Goal: Information Seeking & Learning: Learn about a topic

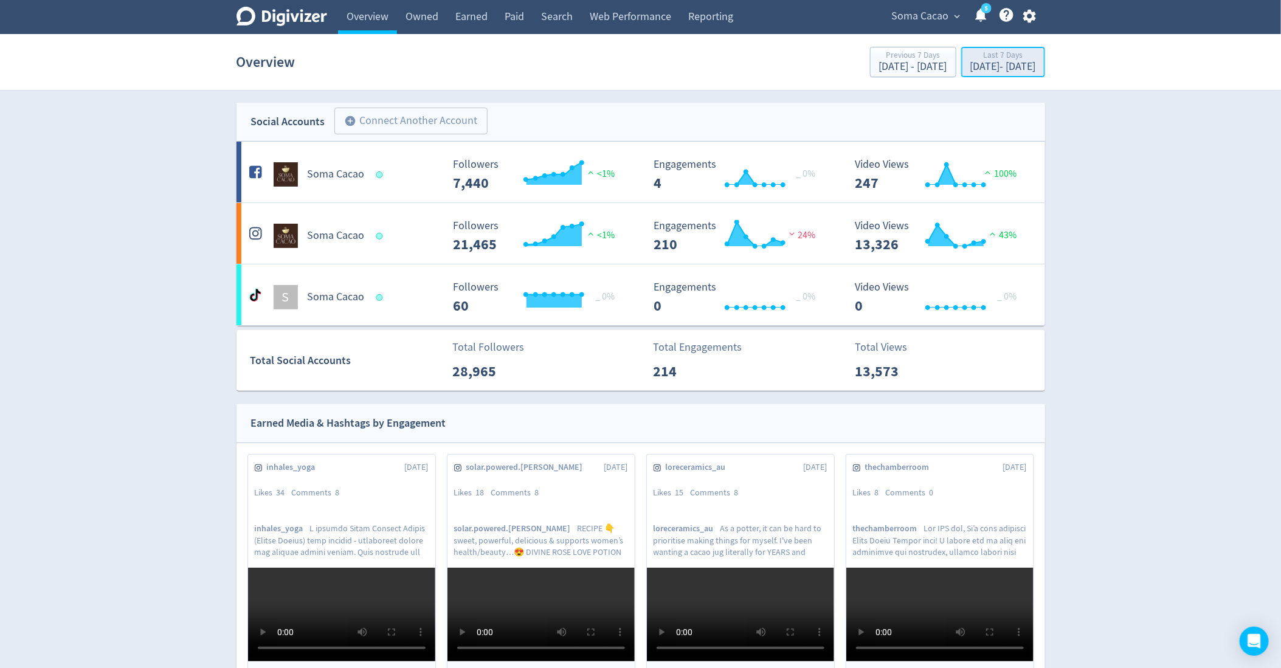
click at [970, 59] on div "Last 7 Days" at bounding box center [1003, 56] width 66 height 10
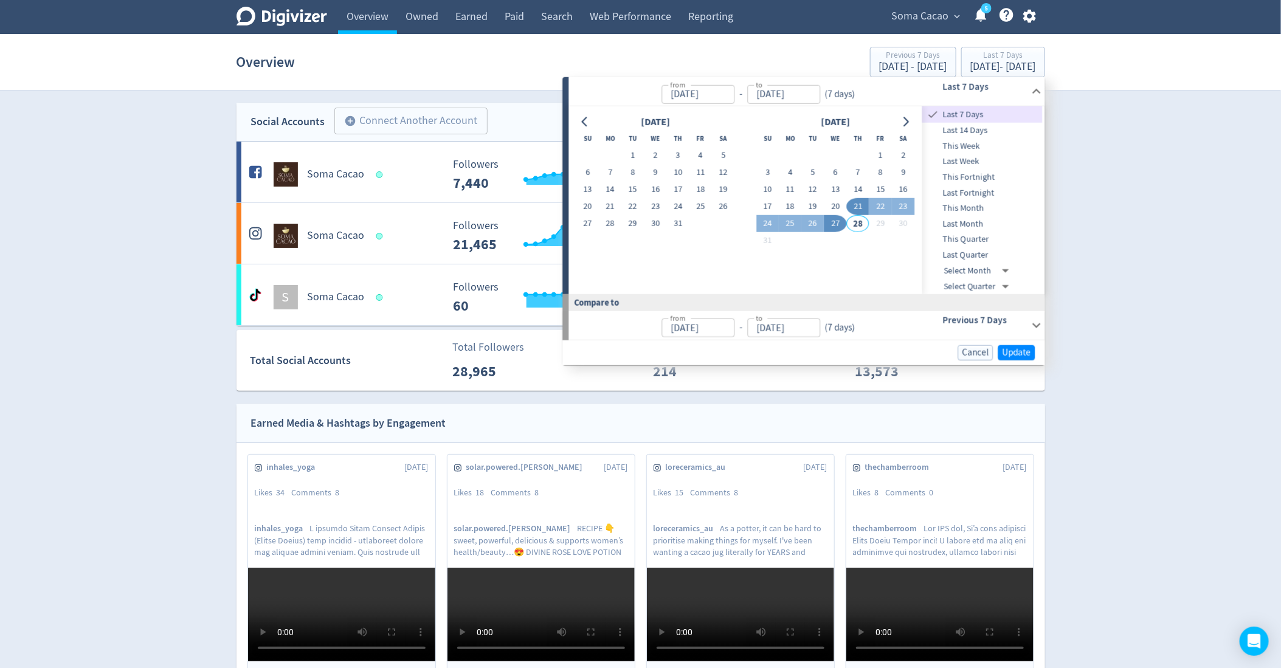
click at [980, 211] on span "This Month" at bounding box center [982, 208] width 120 height 13
type input "[DATE]"
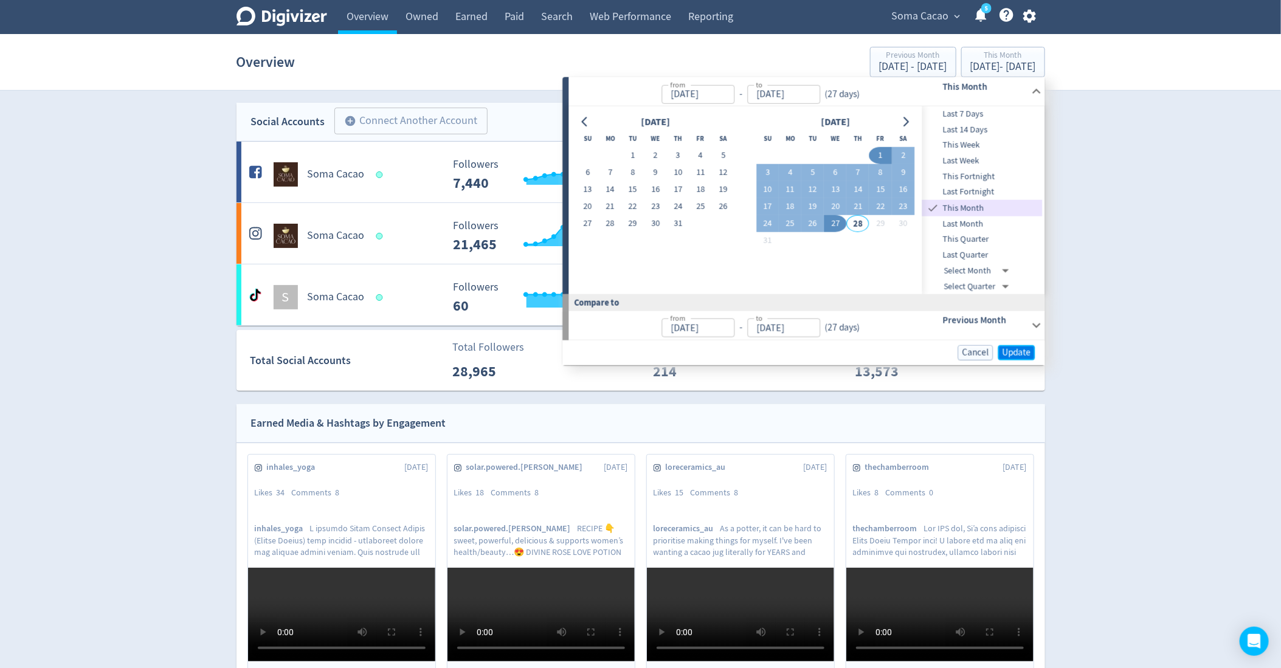
click at [1012, 351] on span "Update" at bounding box center [1017, 352] width 29 height 9
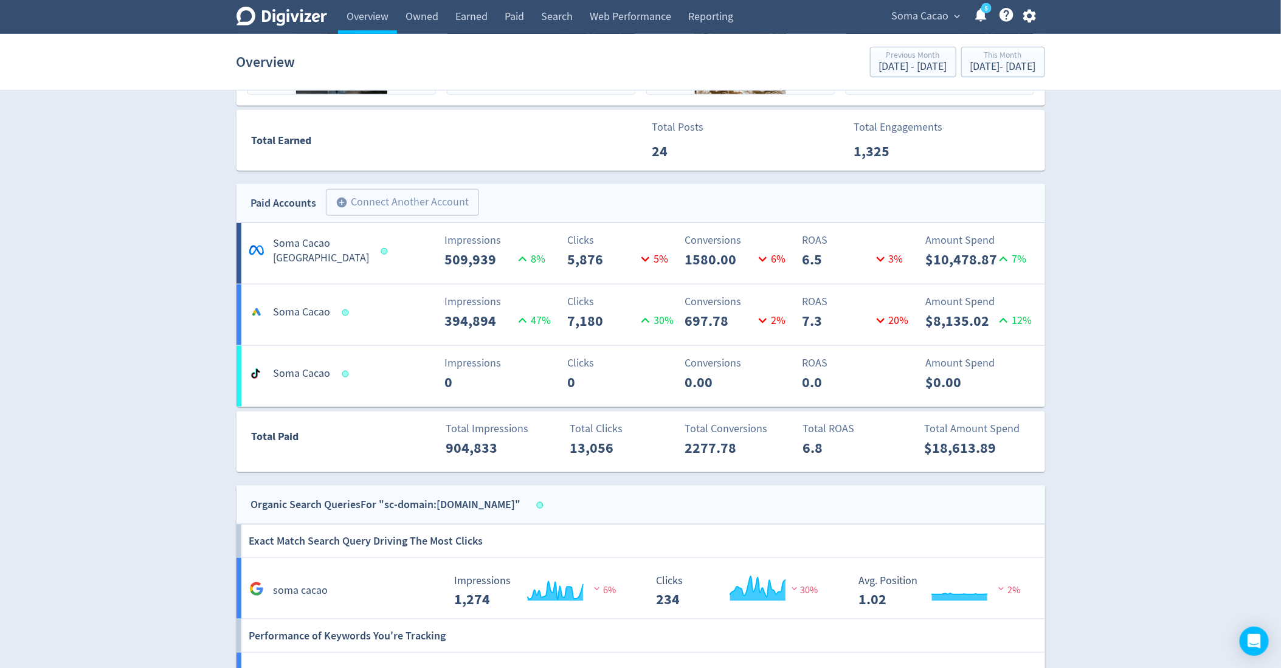
scroll to position [598, 0]
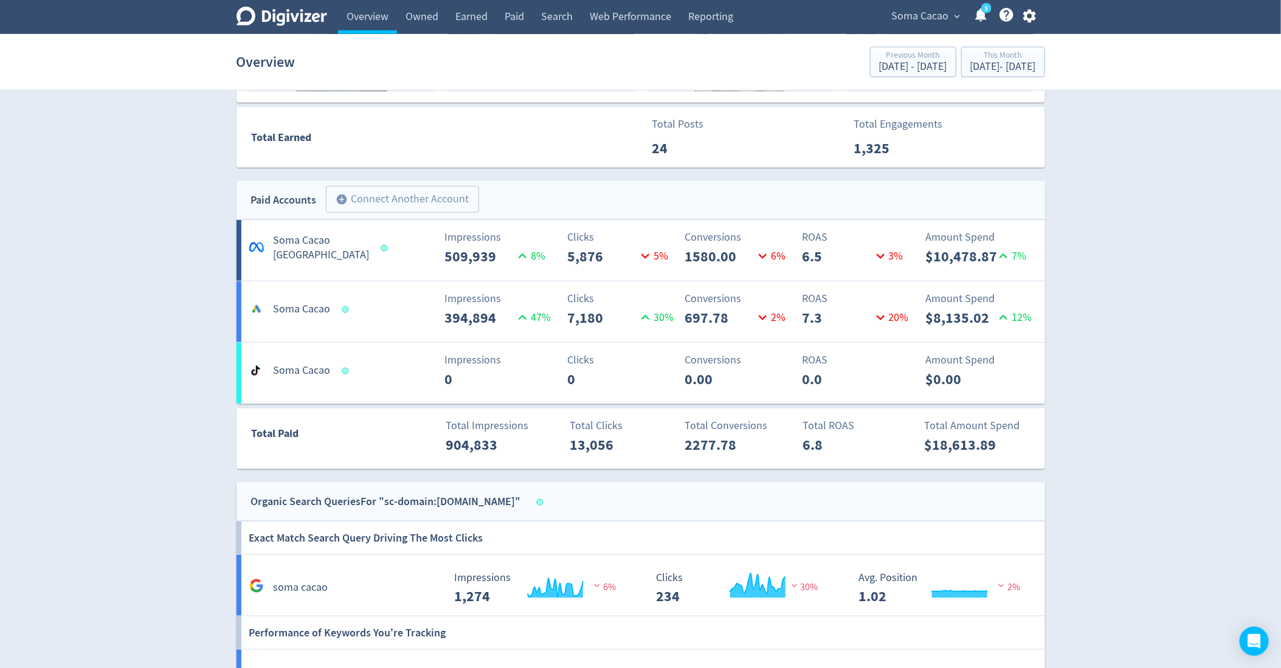
click at [951, 78] on div "Overview Previous Month [DATE] - [DATE] This Month [DATE] - [DATE]" at bounding box center [641, 62] width 809 height 39
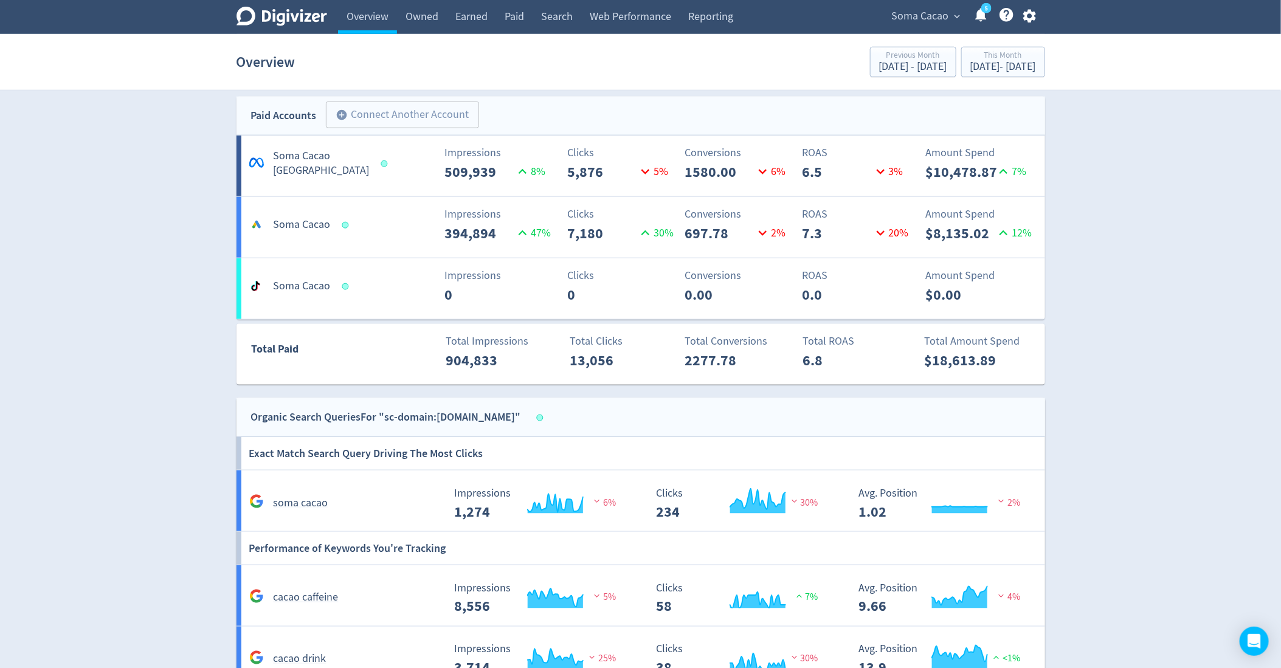
scroll to position [686, 0]
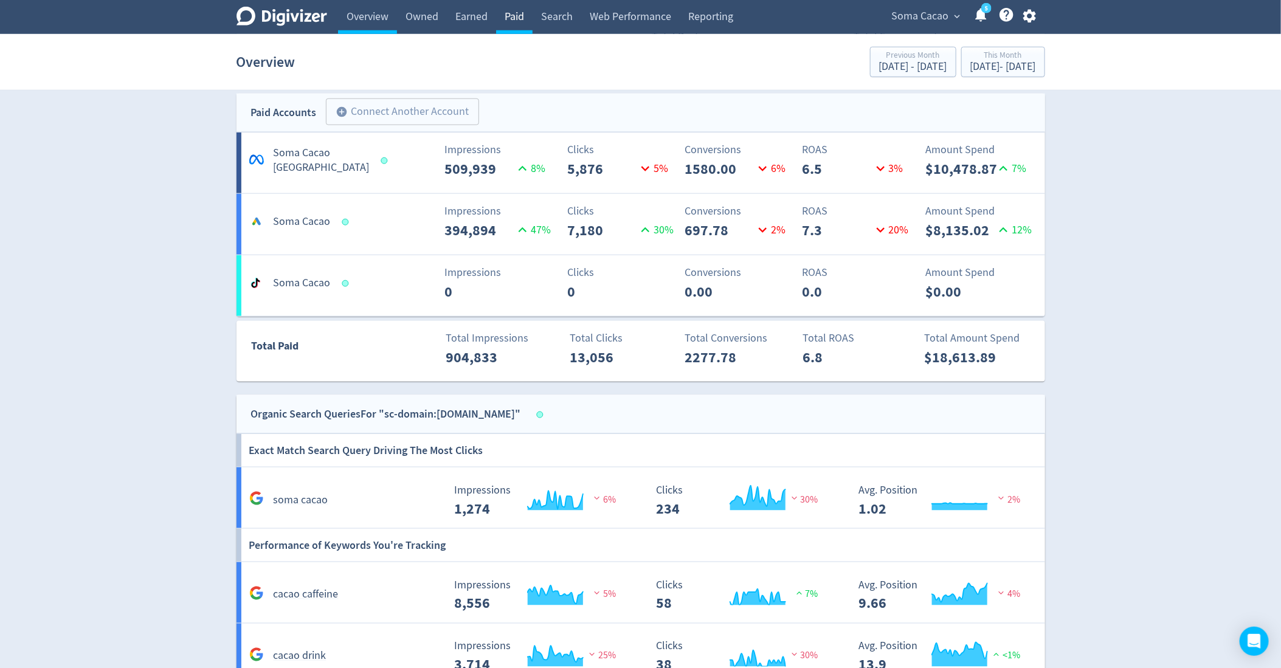
click at [510, 18] on link "Paid" at bounding box center [514, 17] width 36 height 34
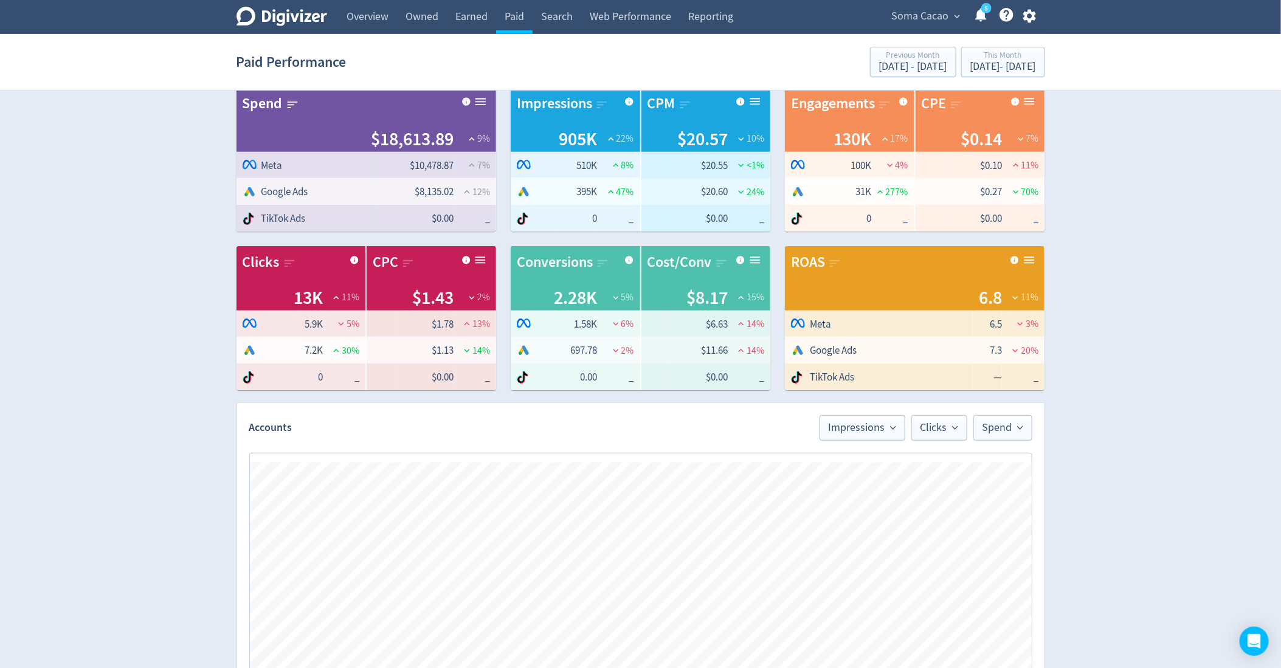
scroll to position [303, 0]
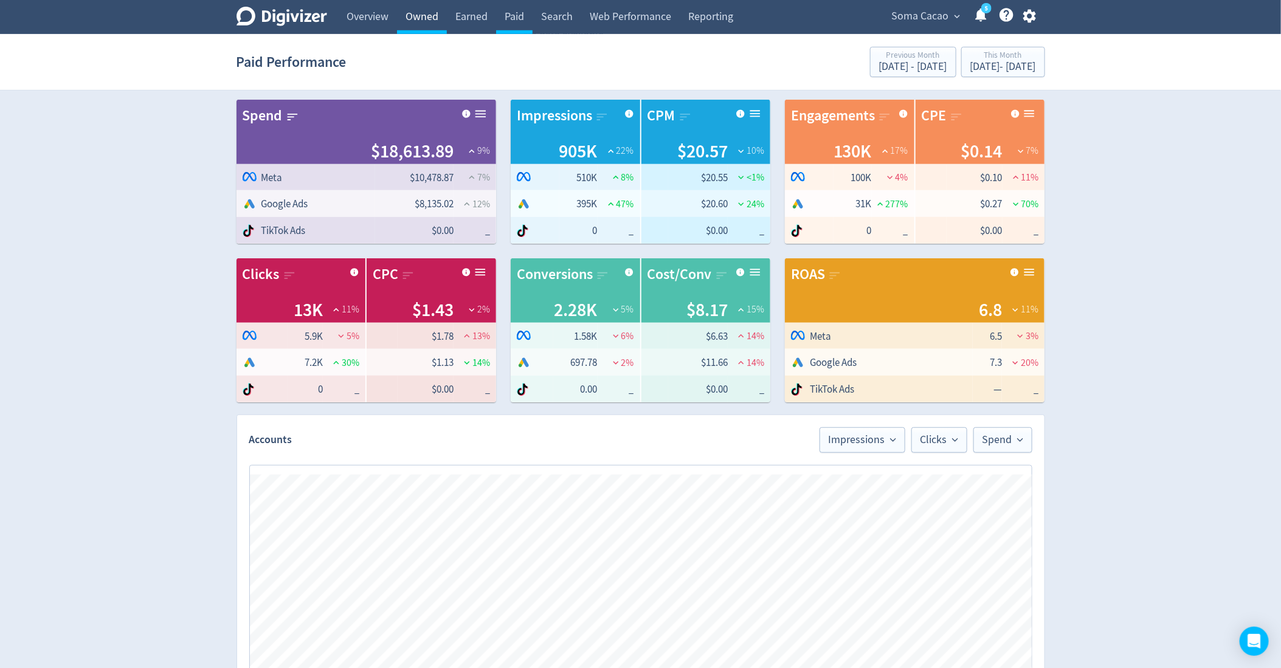
click at [418, 20] on link "Owned" at bounding box center [422, 17] width 50 height 34
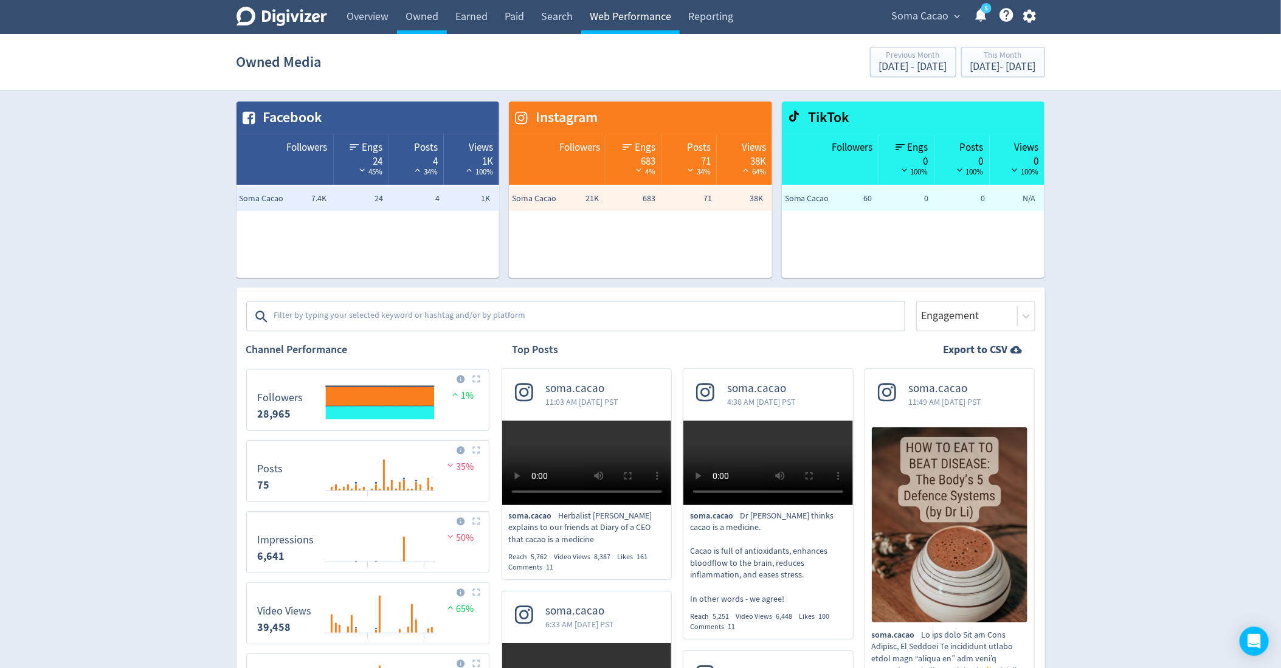
click at [612, 18] on link "Web Performance" at bounding box center [630, 17] width 99 height 34
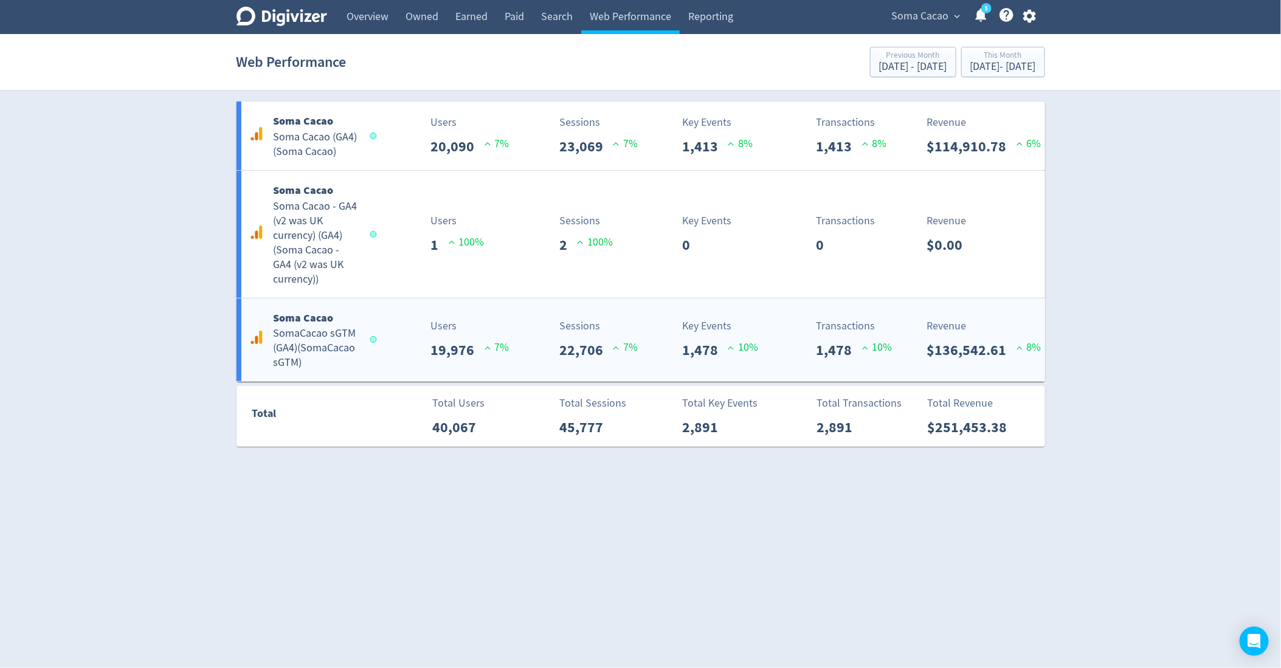
click at [353, 348] on h5 "SomaCacao sGTM (GA4) ( SomaCacao sGTM )" at bounding box center [316, 349] width 85 height 44
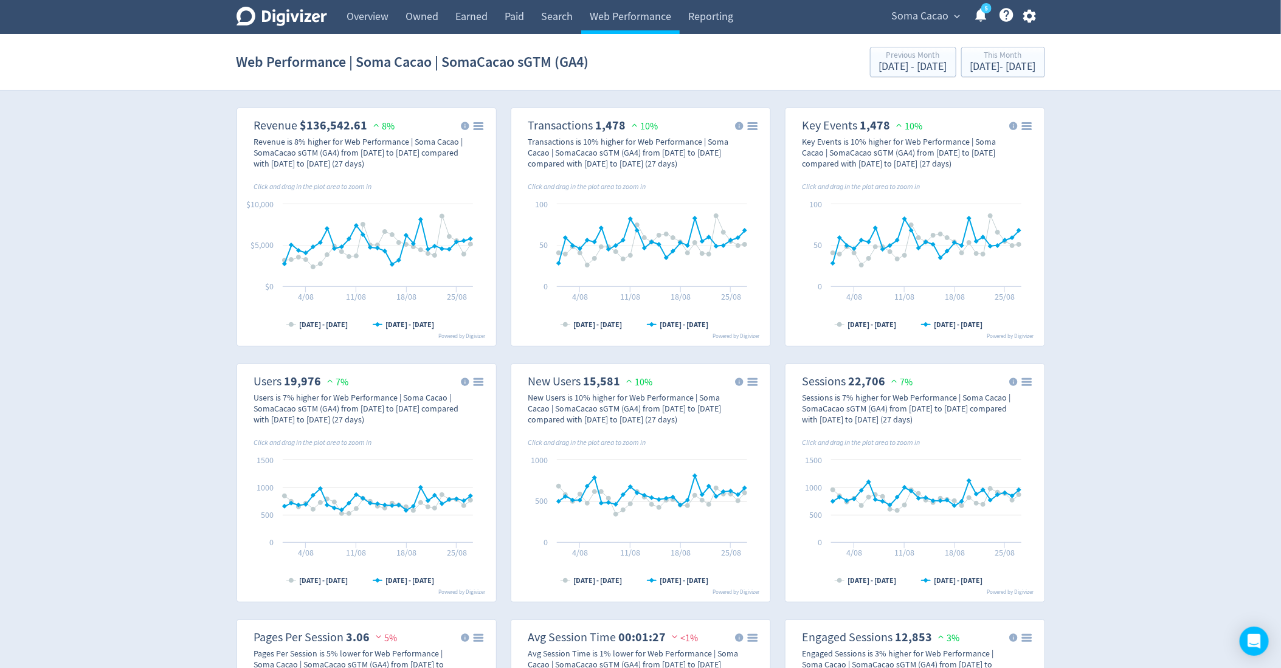
scroll to position [15, 0]
click at [512, 26] on link "Paid" at bounding box center [514, 17] width 36 height 34
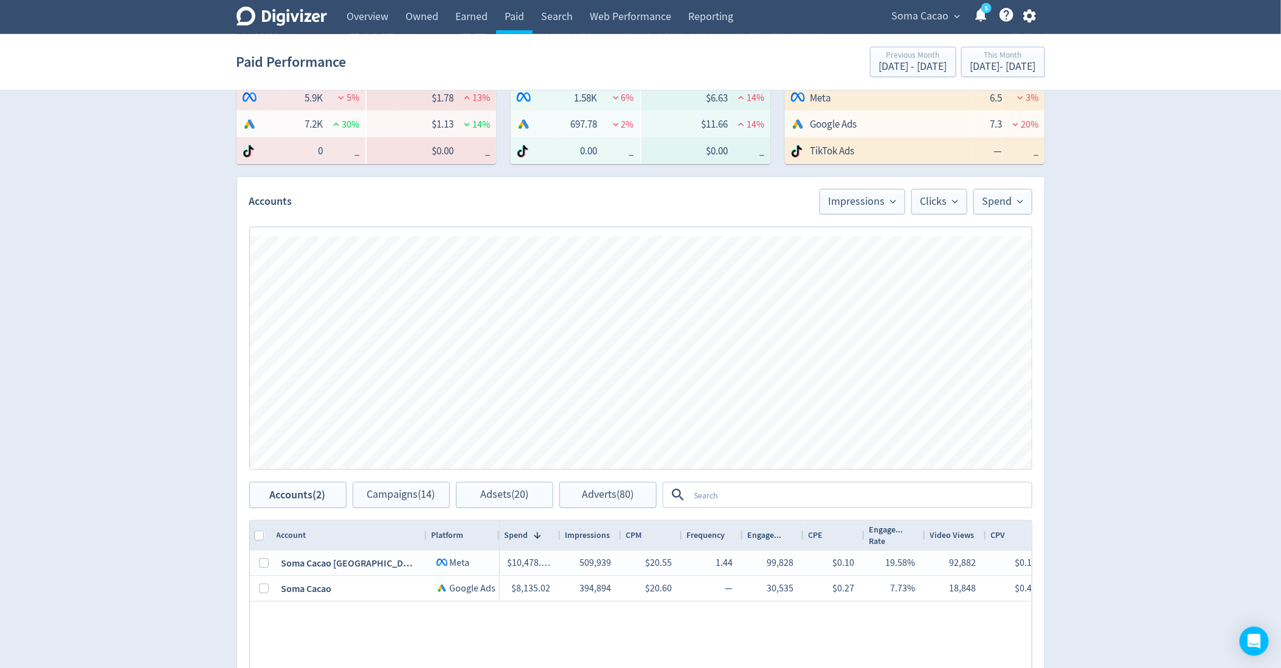
scroll to position [756, 0]
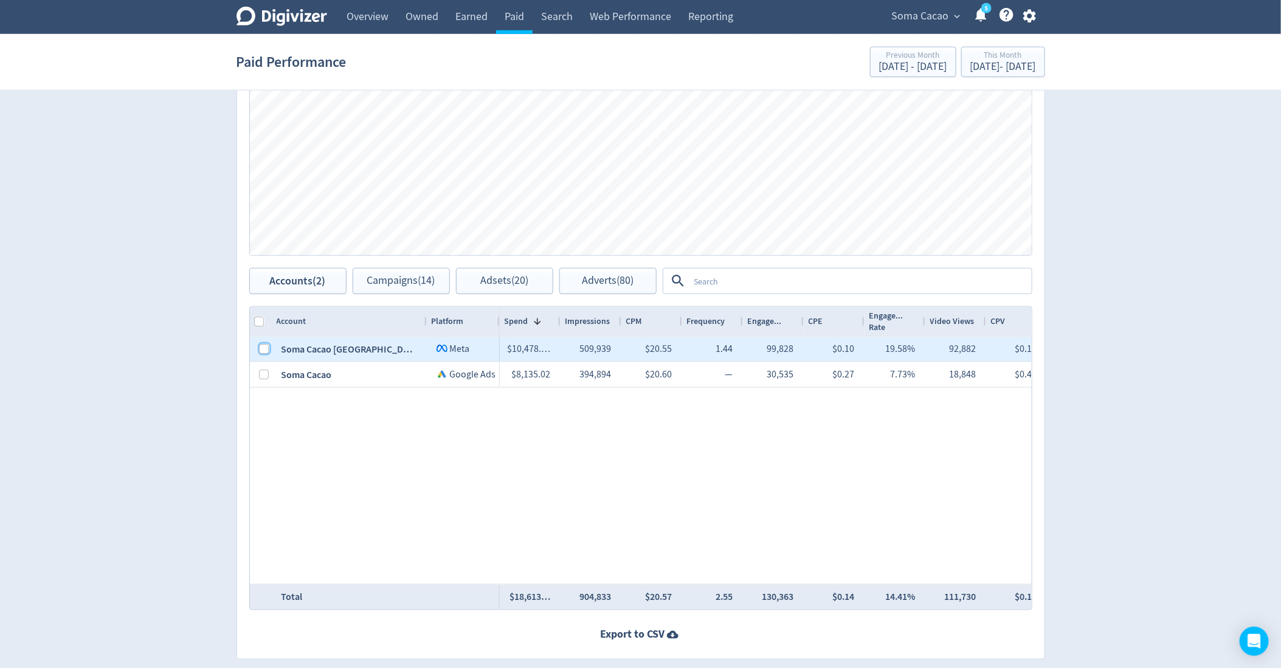
click at [263, 351] on input "Press Space to toggle row selection (unchecked)" at bounding box center [265, 349] width 10 height 10
checkbox input "true"
checkbox input "false"
click at [378, 277] on span "Campaigns (6)" at bounding box center [401, 281] width 63 height 12
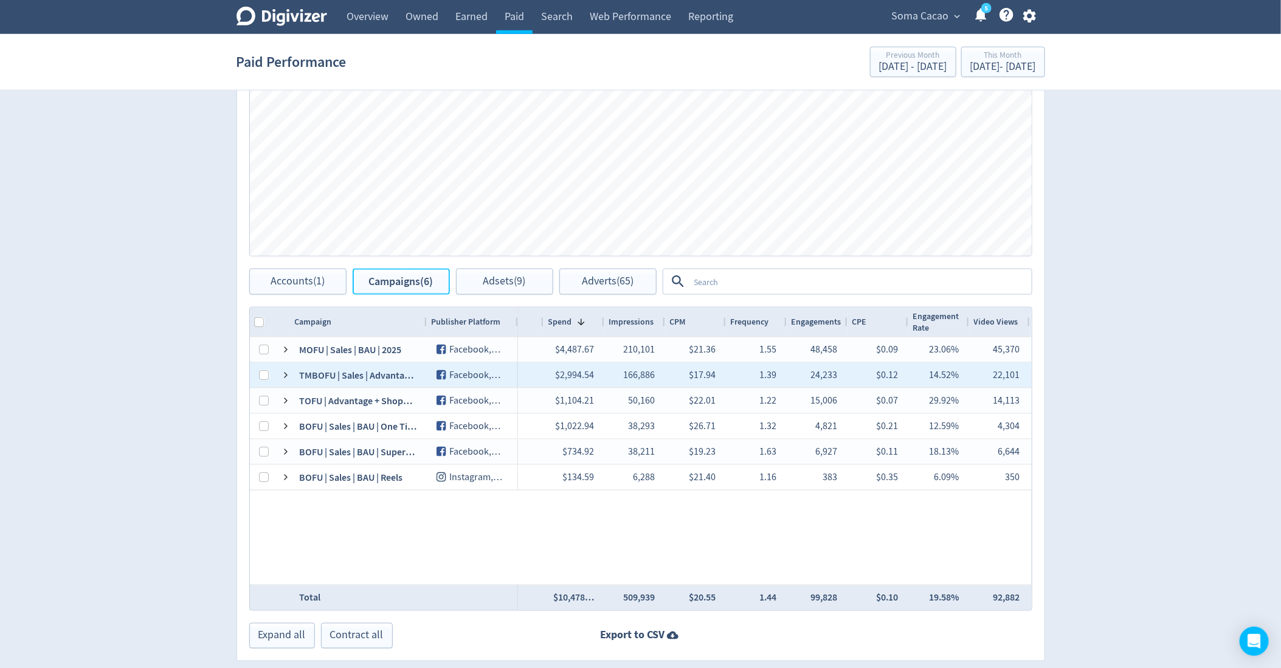
scroll to position [0, 330]
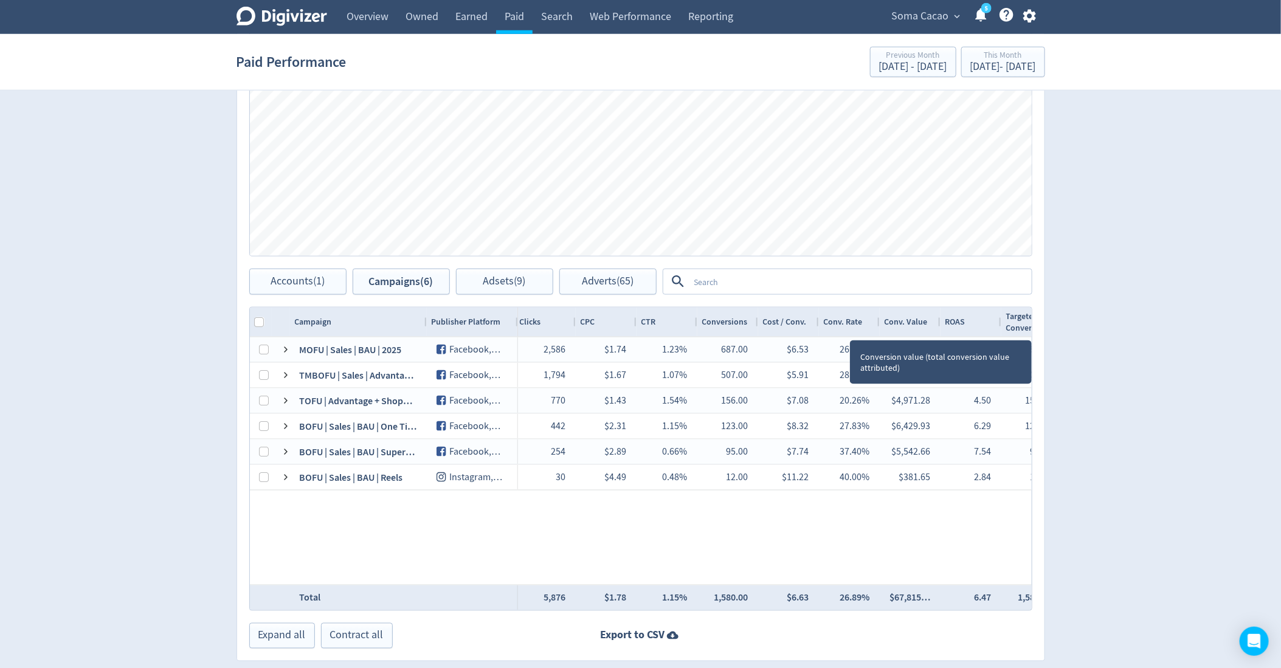
click at [903, 333] on div "Conv. Value" at bounding box center [910, 322] width 51 height 29
click at [903, 325] on span "Conv. Value" at bounding box center [906, 322] width 43 height 12
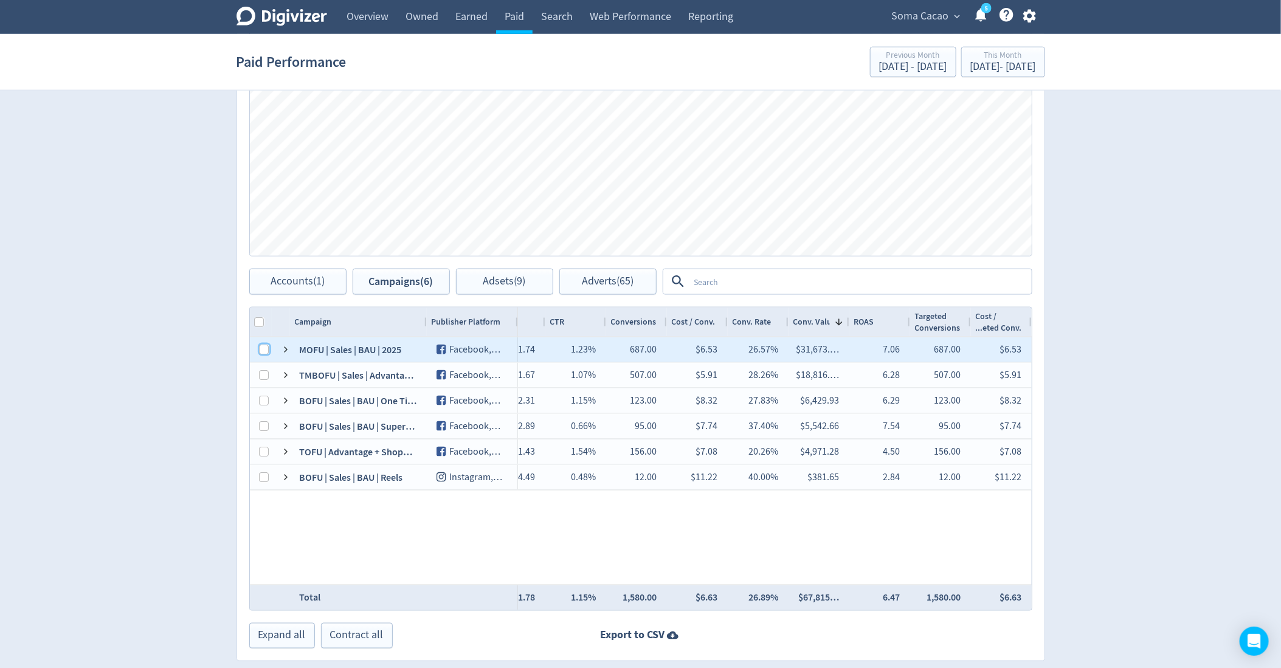
click at [260, 346] on input "Press Space to toggle row selection (unchecked)" at bounding box center [265, 350] width 10 height 10
checkbox input "true"
checkbox input "false"
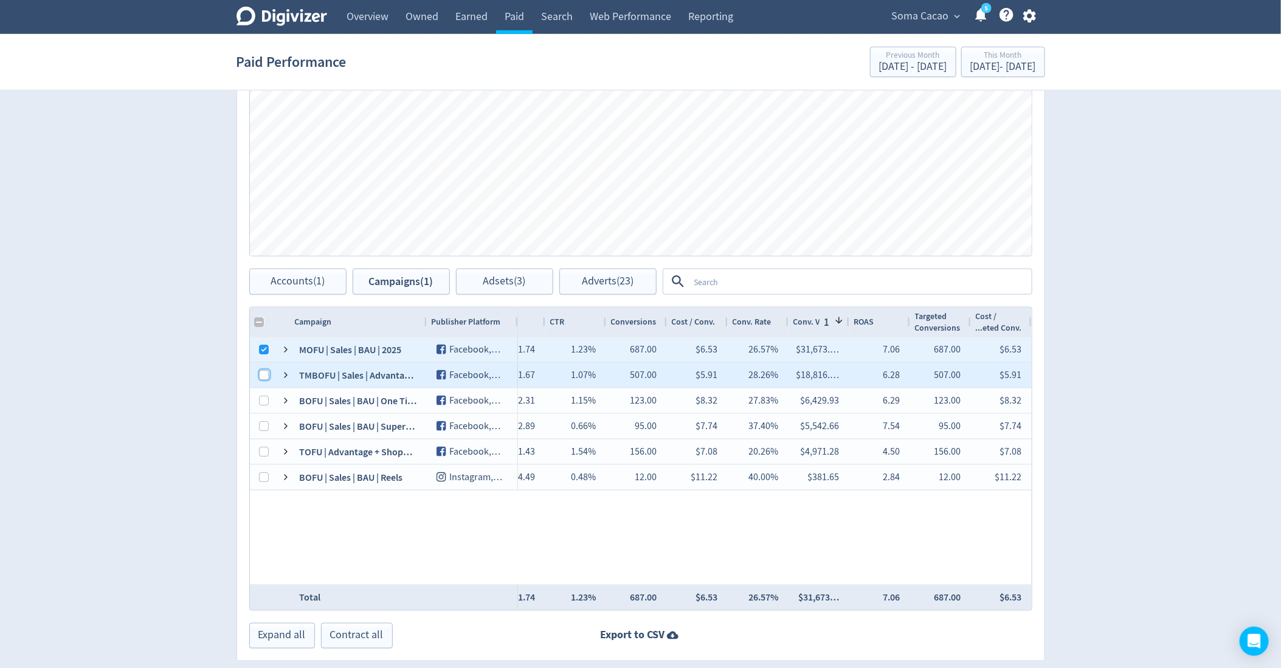
click at [265, 376] on input "Press Space to toggle row selection (unchecked)" at bounding box center [265, 375] width 10 height 10
checkbox input "true"
checkbox input "false"
click at [538, 285] on button "Adsets (4)" at bounding box center [504, 282] width 97 height 26
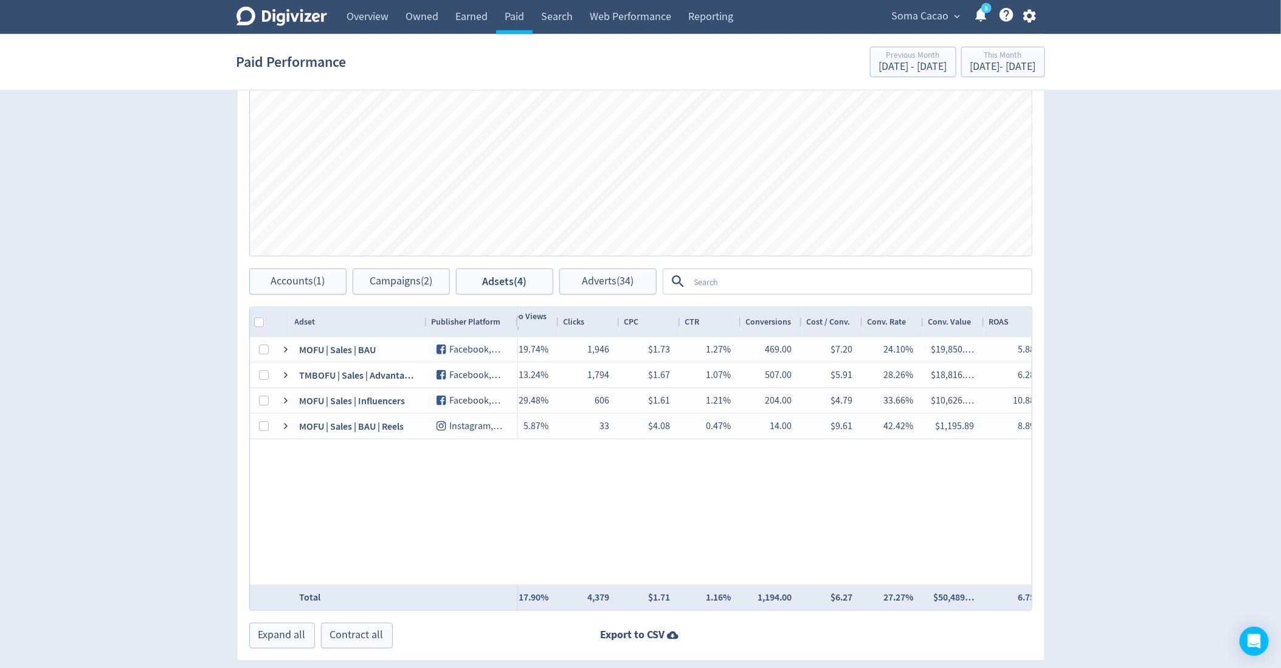
click at [771, 334] on div "Conversions" at bounding box center [771, 322] width 51 height 29
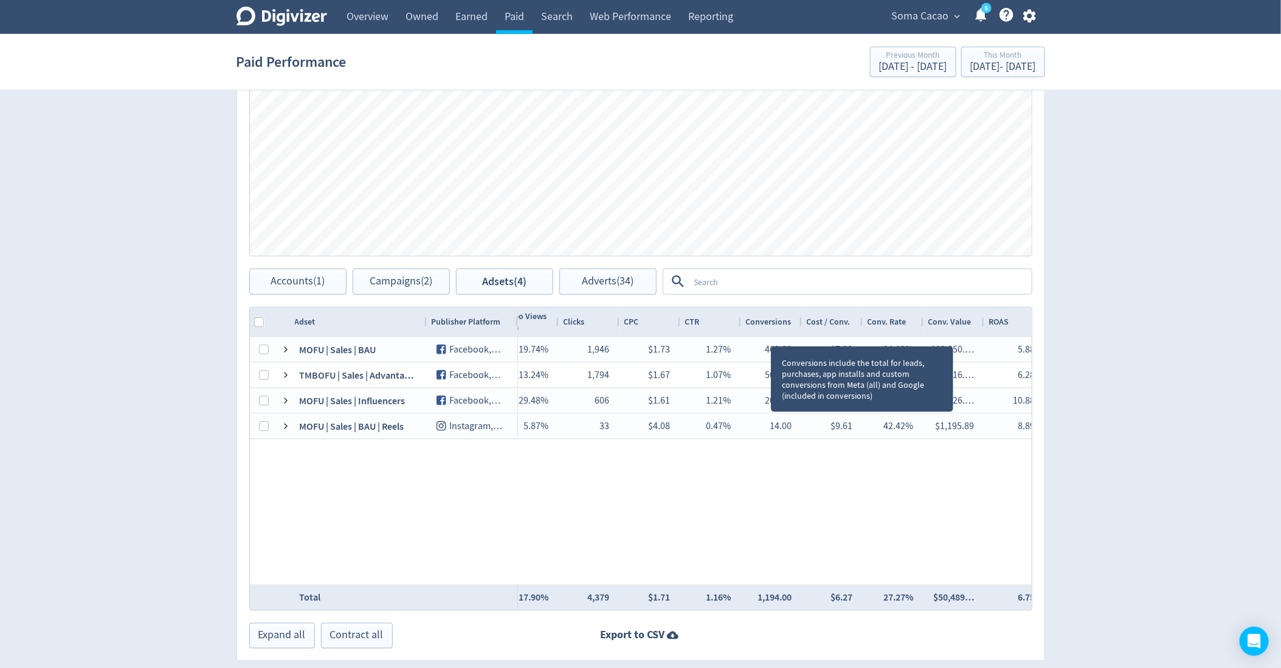
click at [770, 331] on div "Conversions" at bounding box center [771, 322] width 51 height 23
click at [770, 331] on div "Conversions 1" at bounding box center [771, 322] width 51 height 23
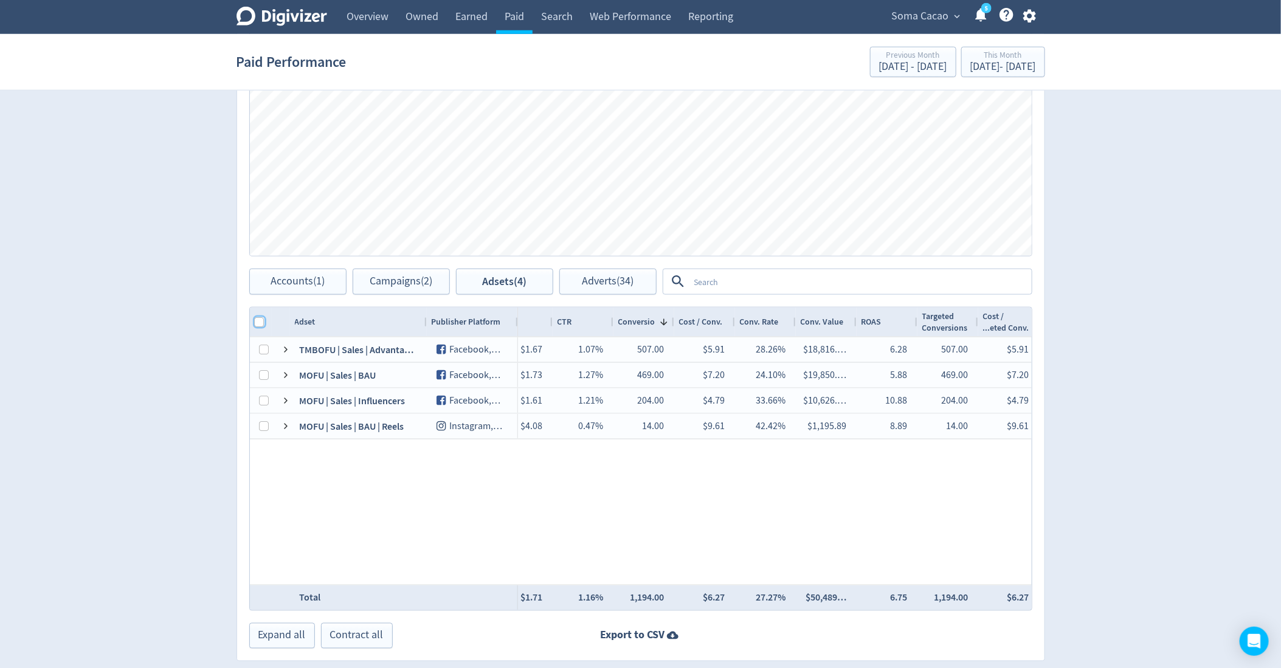
click at [260, 322] on input "Column with Header Selection" at bounding box center [260, 322] width 10 height 10
checkbox input "true"
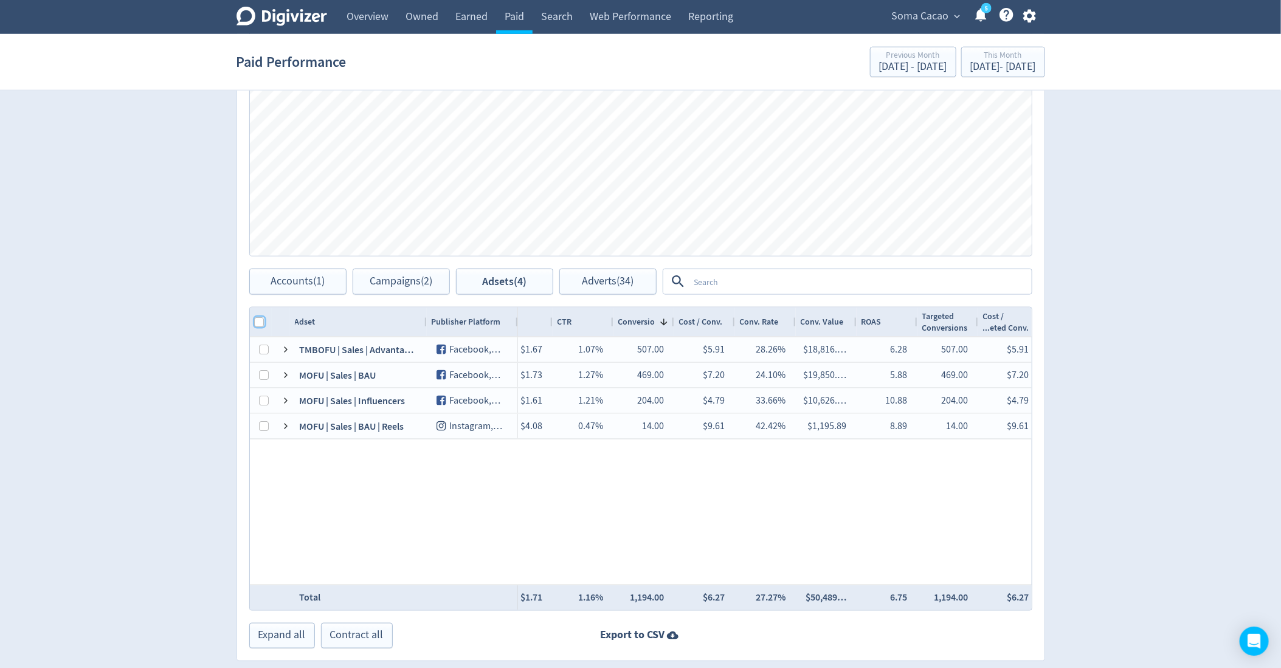
checkbox input "true"
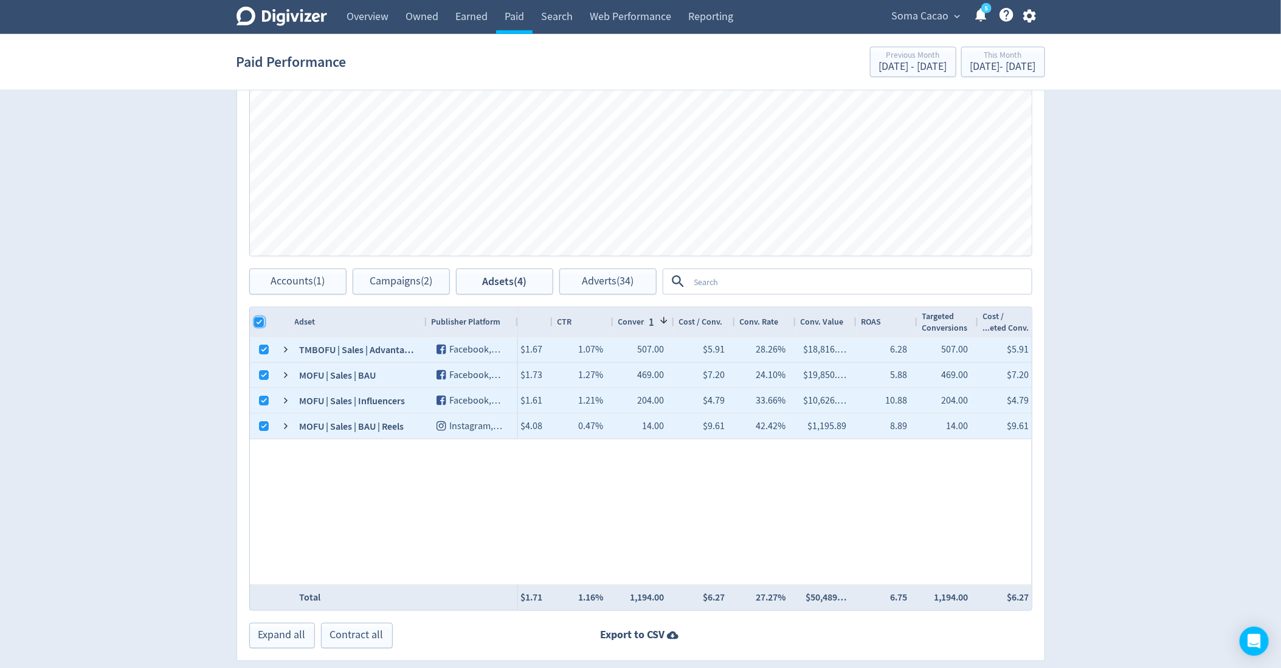
click at [259, 322] on input "Column with Header Selection" at bounding box center [260, 322] width 10 height 10
checkbox input "false"
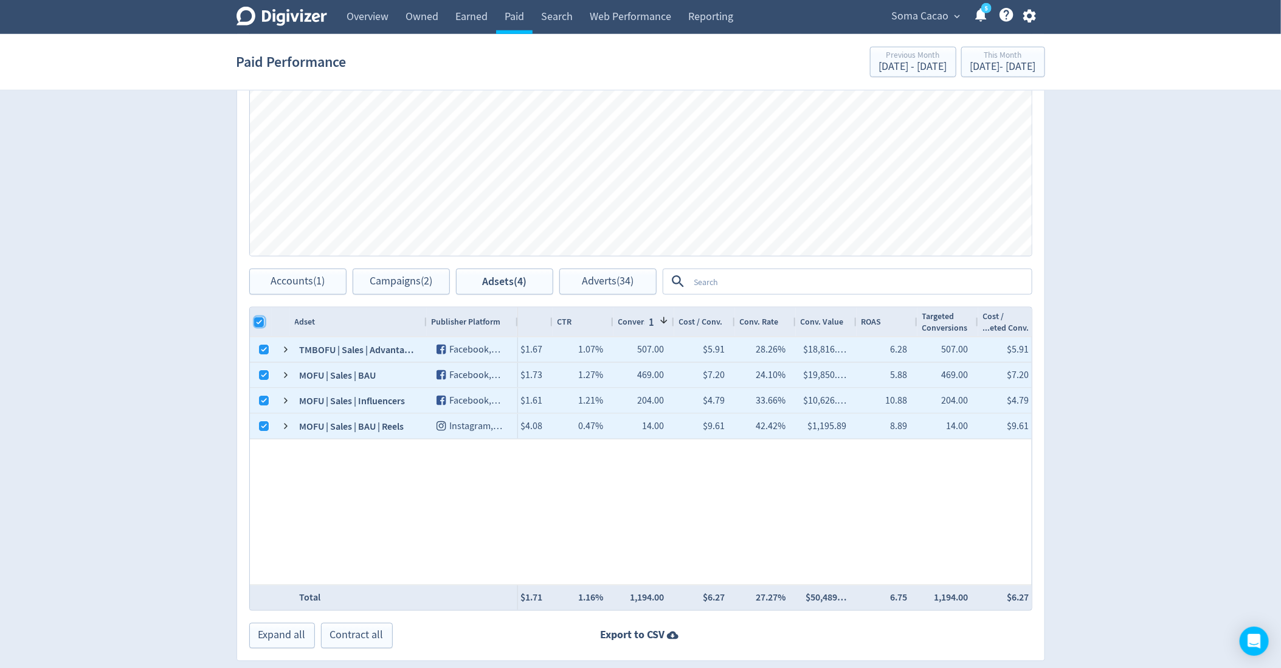
checkbox input "false"
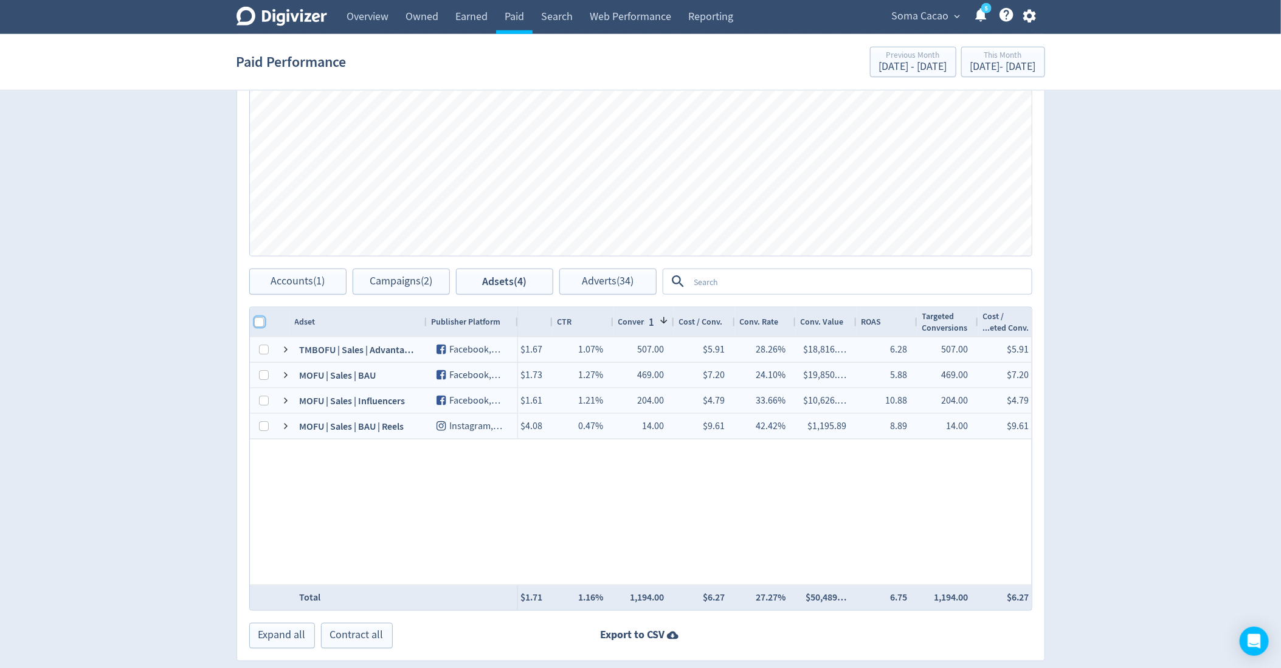
click at [257, 318] on input "Column with Header Selection" at bounding box center [260, 322] width 10 height 10
checkbox input "true"
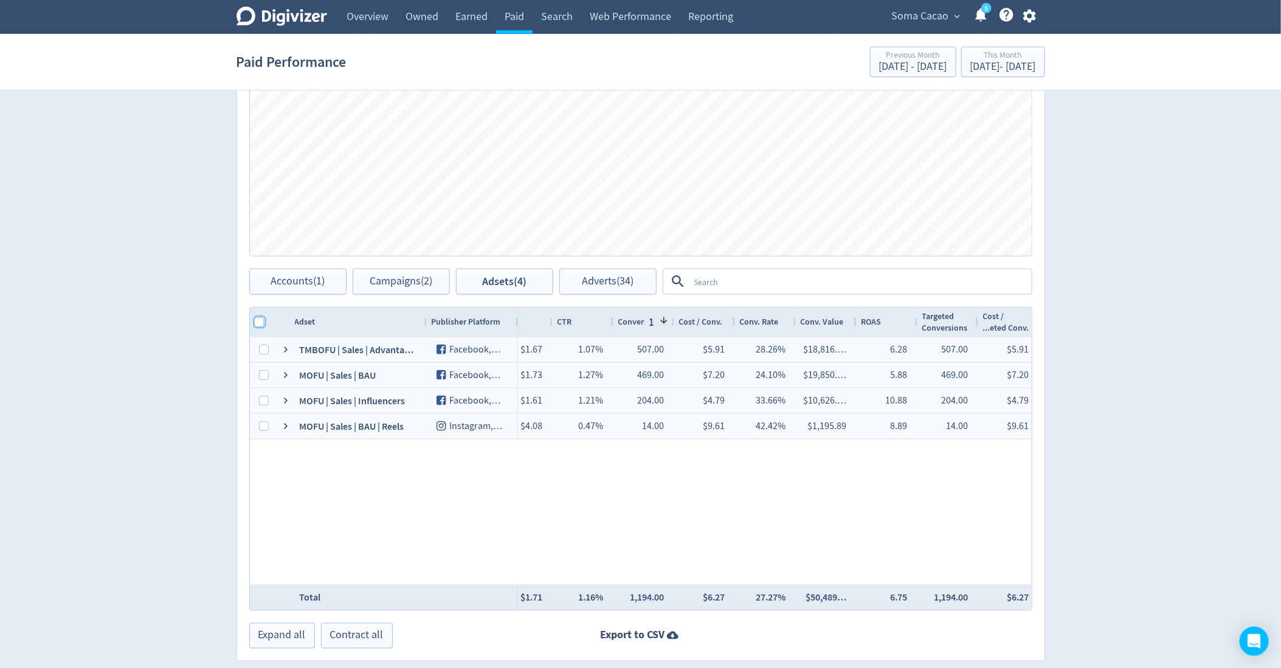
checkbox input "true"
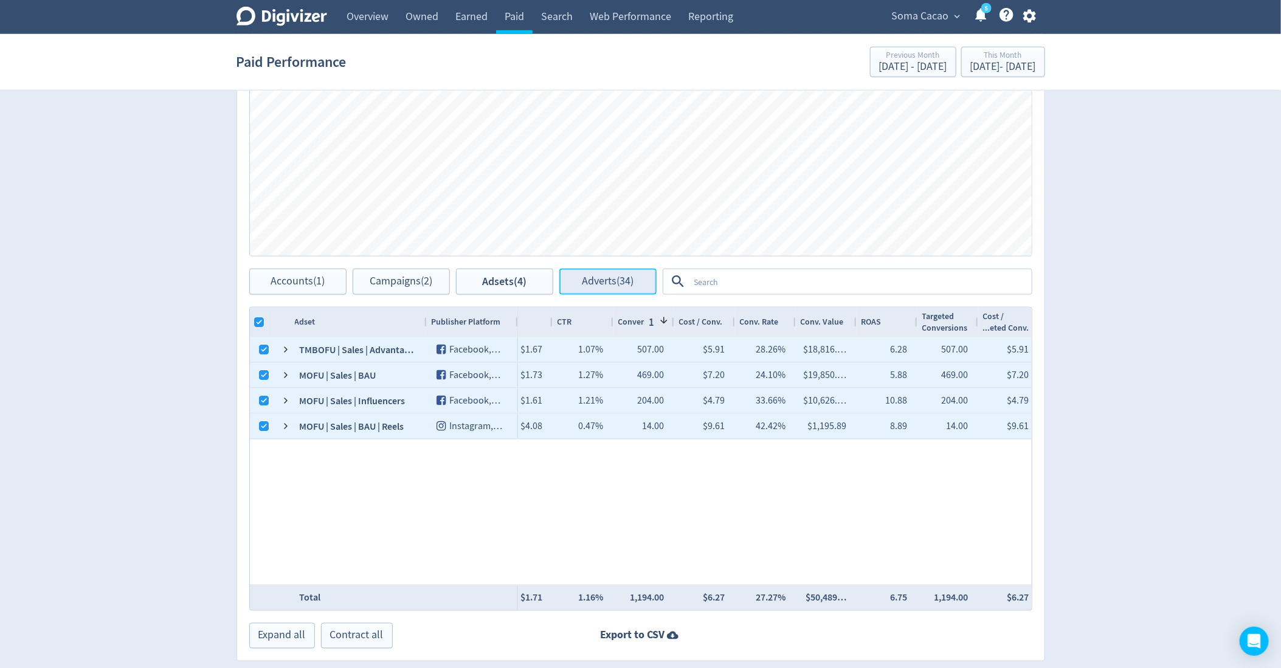
click at [605, 285] on span "Adverts (34)" at bounding box center [608, 282] width 52 height 12
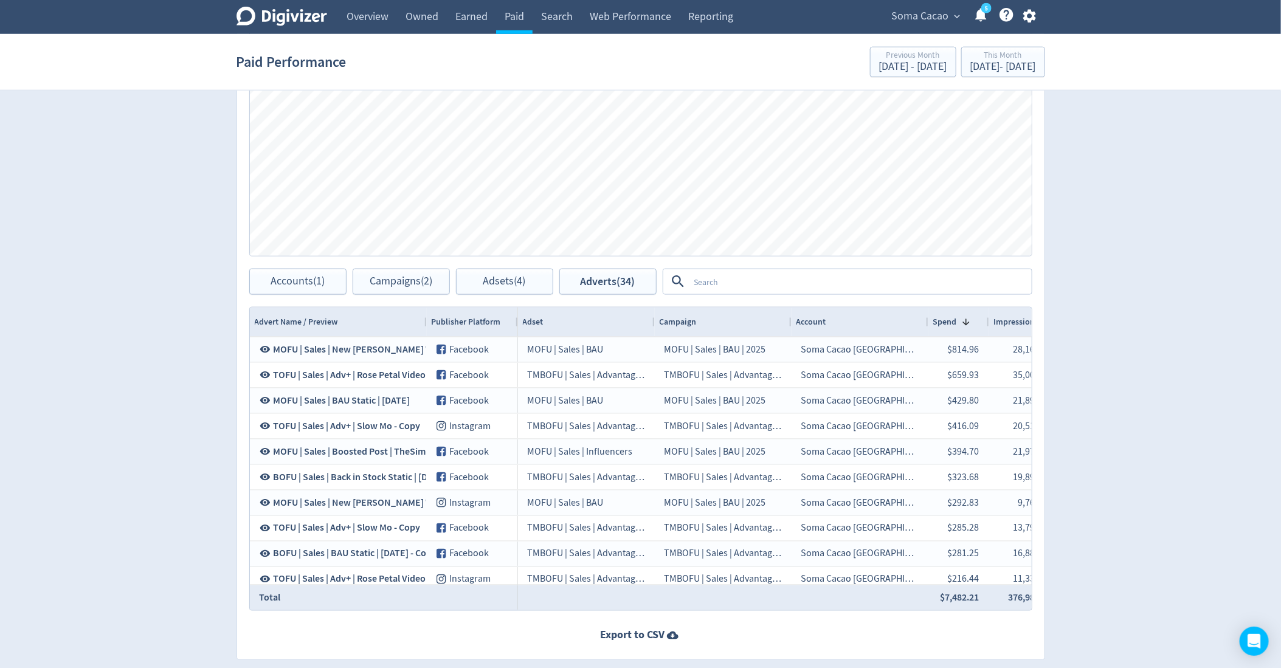
click at [707, 281] on textarea at bounding box center [860, 282] width 341 height 22
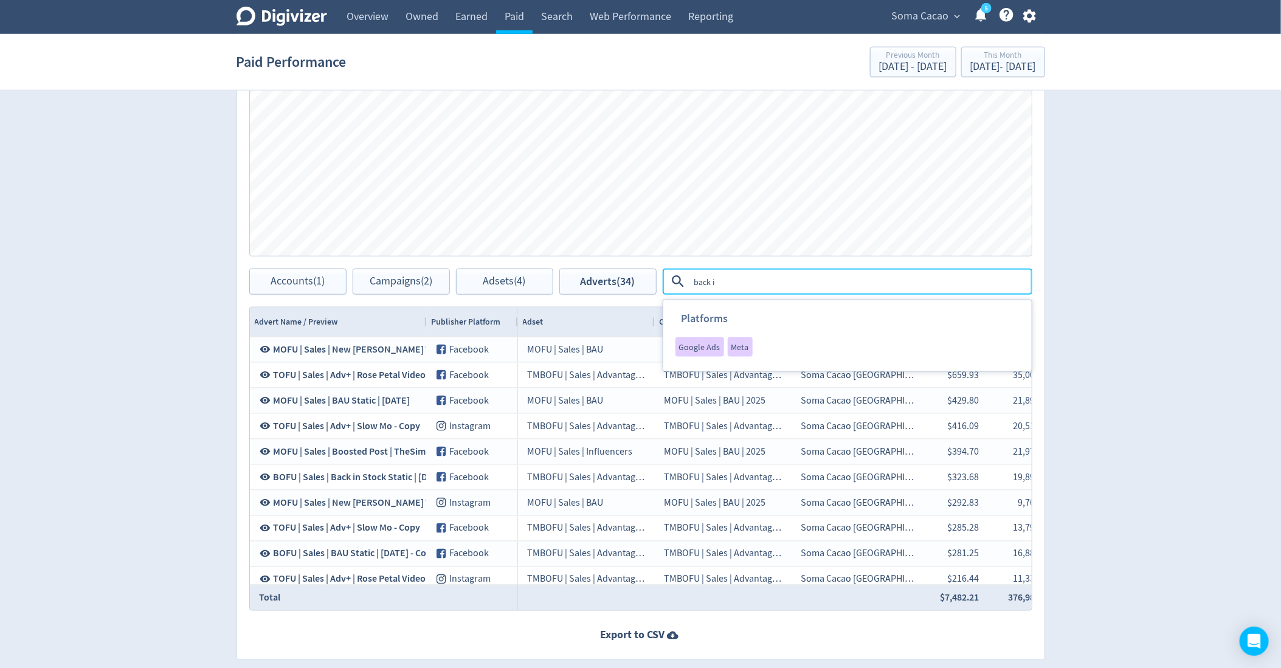
type textarea "back in"
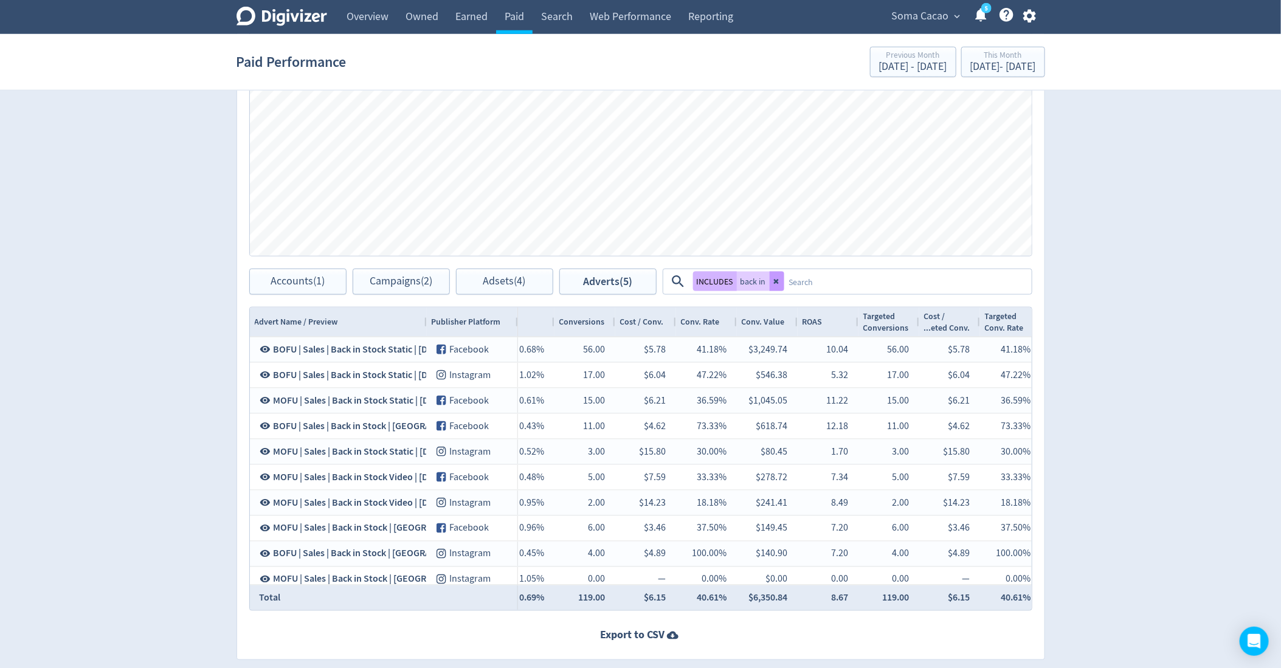
click at [778, 280] on icon at bounding box center [776, 281] width 7 height 7
click at [778, 280] on textarea at bounding box center [860, 282] width 341 height 22
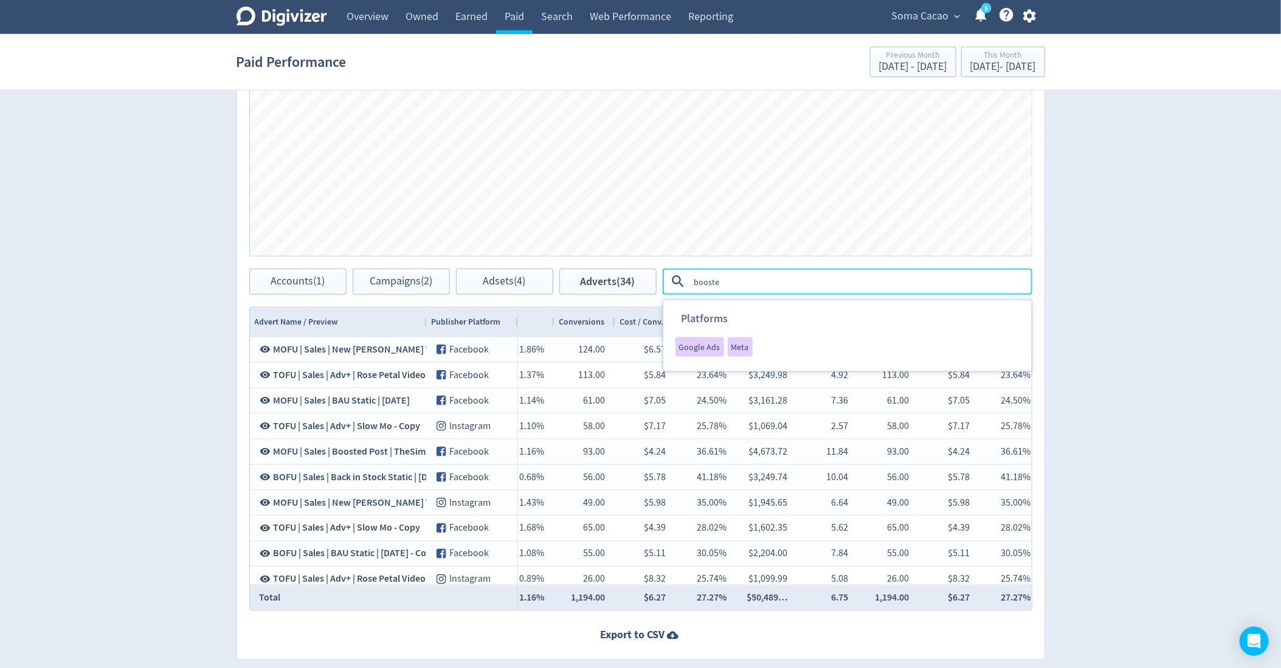
type textarea "boosted"
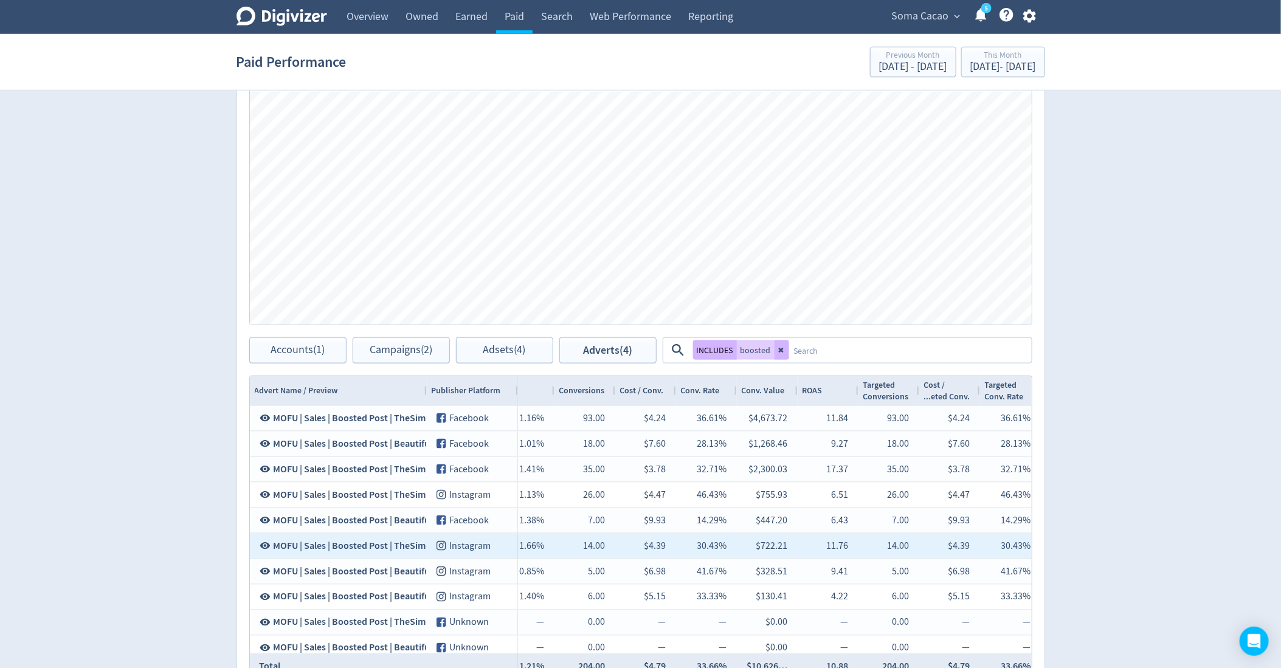
scroll to position [655, 0]
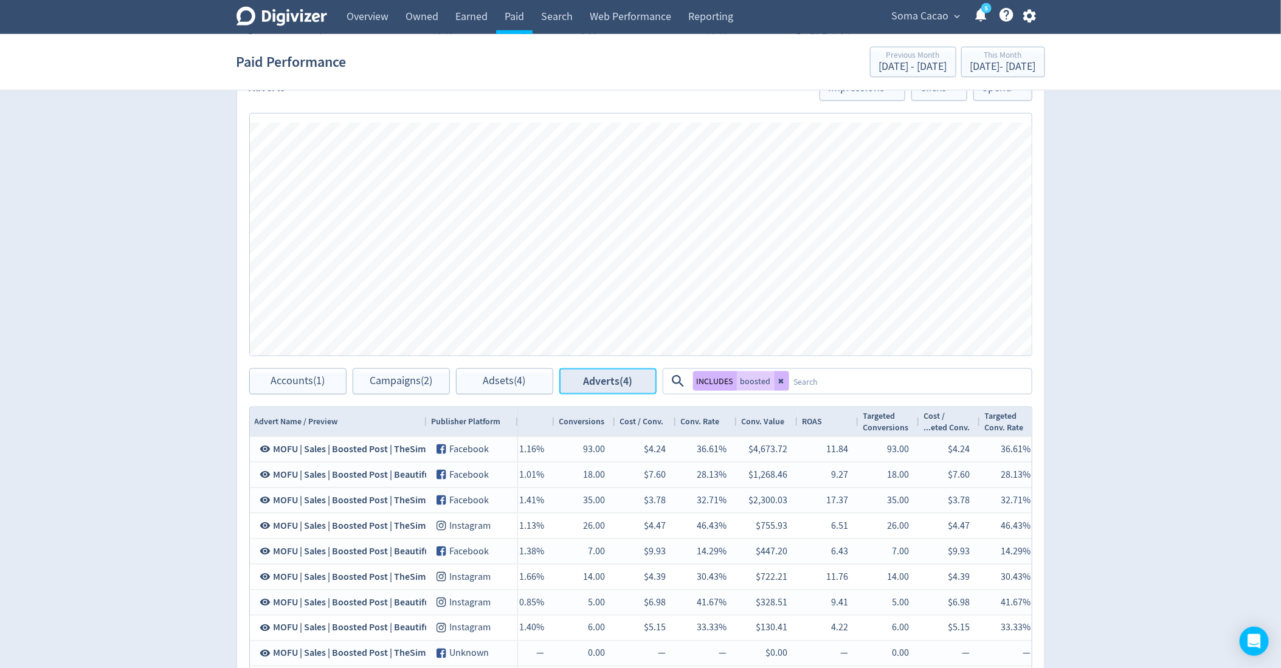
click at [610, 381] on span "Adverts (4)" at bounding box center [607, 382] width 49 height 12
click at [513, 379] on span "Adsets (4)" at bounding box center [504, 382] width 43 height 12
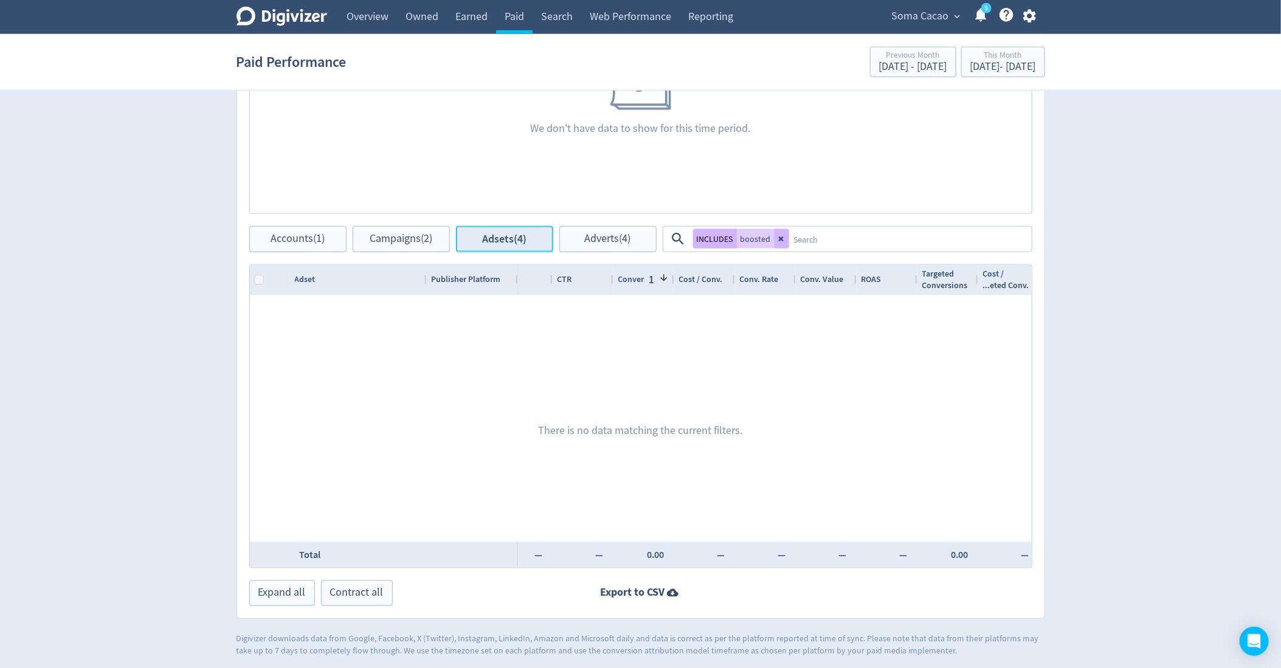
scroll to position [799, 0]
click at [783, 243] on button at bounding box center [782, 237] width 15 height 19
checkbox input "true"
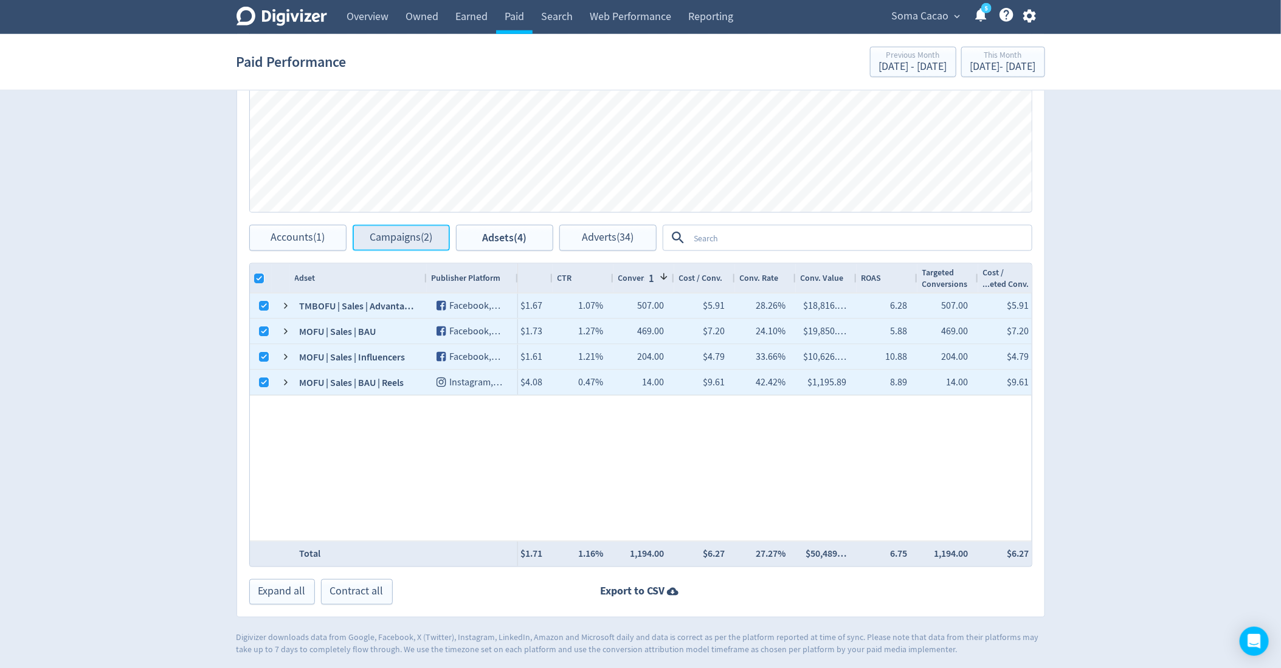
click at [374, 240] on span "Campaigns (2)" at bounding box center [401, 238] width 63 height 12
checkbox input "false"
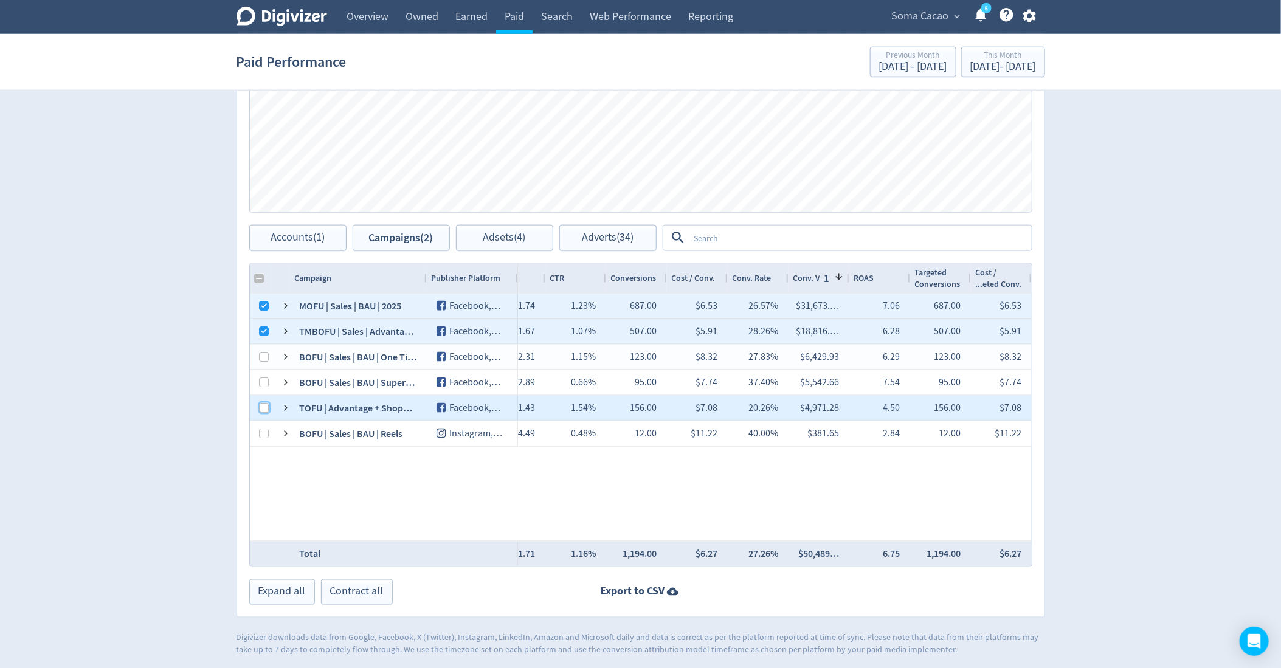
click at [265, 406] on input "Press Space to toggle row selection (unchecked)" at bounding box center [265, 408] width 10 height 10
checkbox input "true"
checkbox input "false"
click at [517, 234] on span "Adsets (6)" at bounding box center [504, 238] width 43 height 12
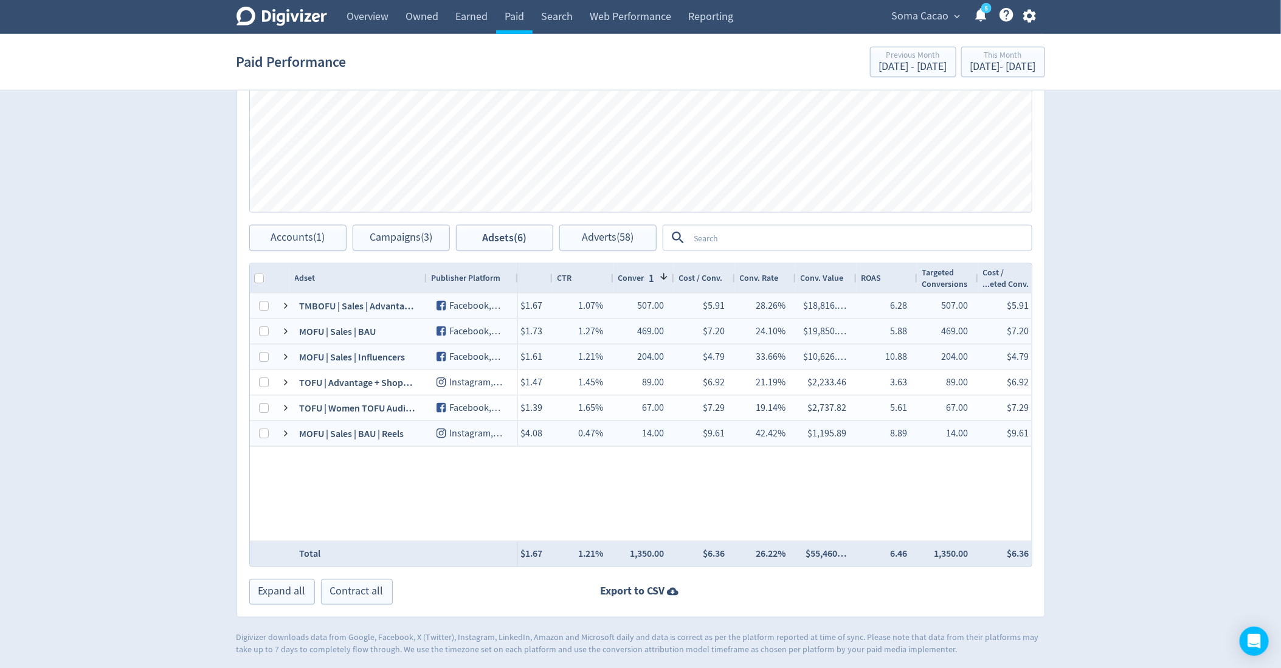
click at [253, 273] on div at bounding box center [261, 278] width 22 height 29
click at [269, 286] on div at bounding box center [261, 278] width 22 height 29
click at [263, 280] on input "Column with Header Selection" at bounding box center [260, 279] width 10 height 10
checkbox input "true"
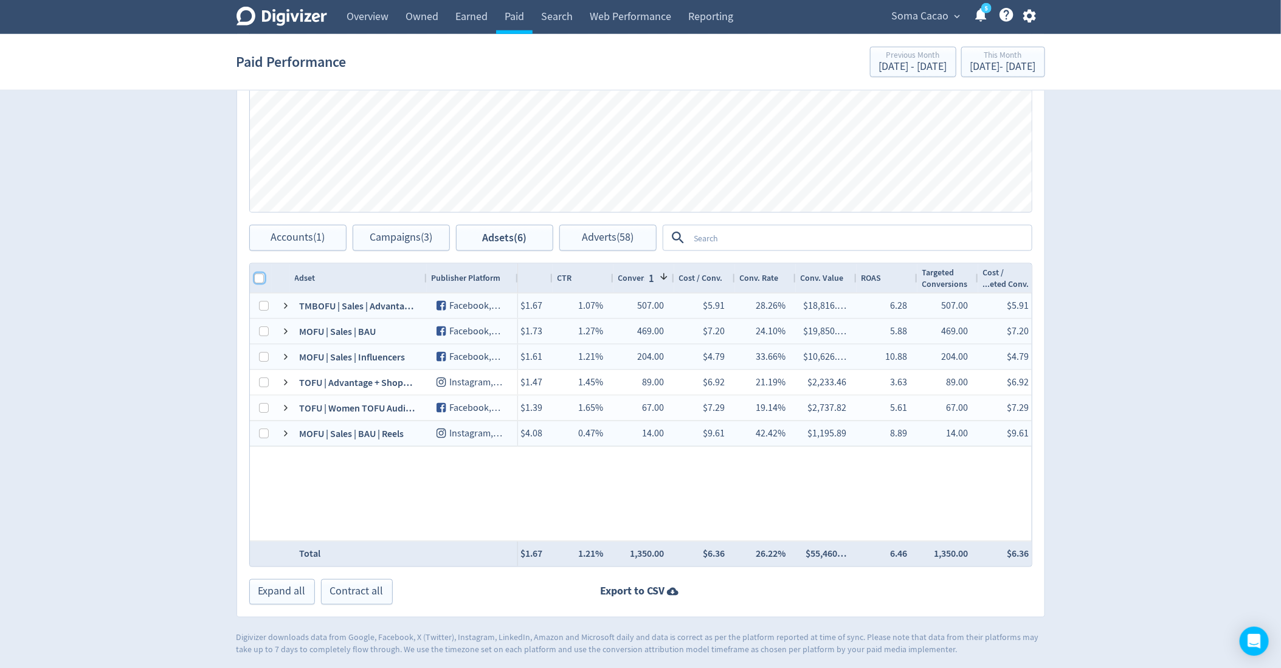
checkbox input "true"
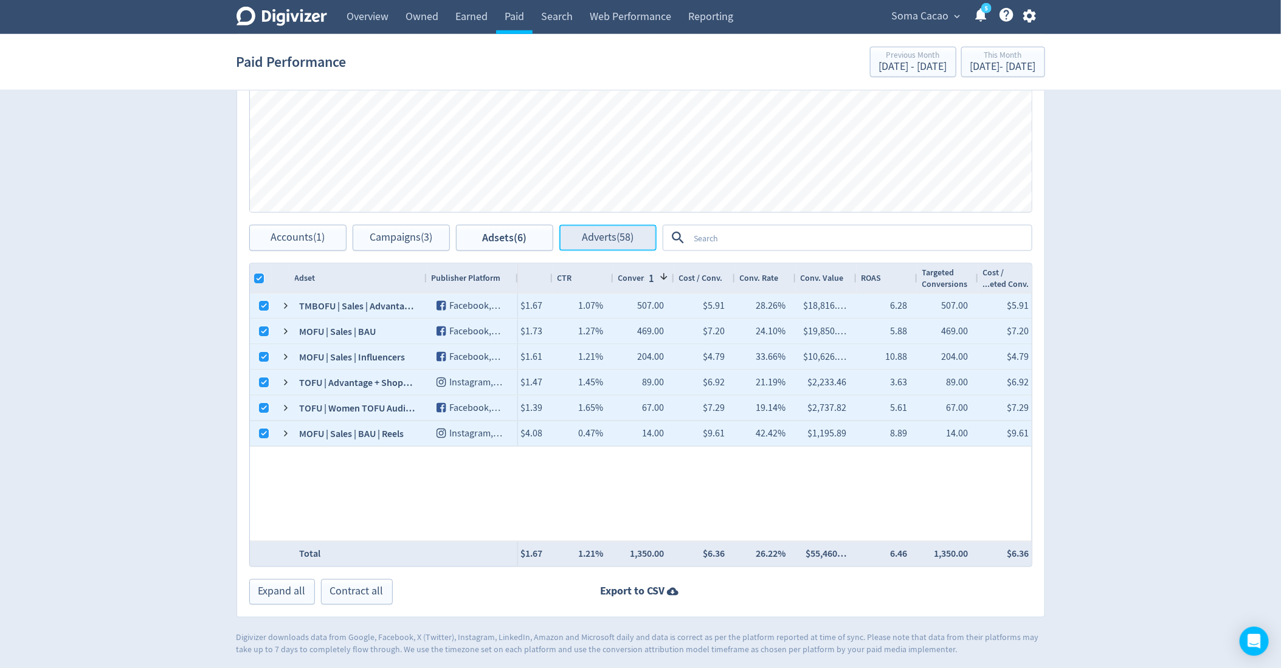
click at [631, 237] on span "Adverts (58)" at bounding box center [608, 238] width 52 height 12
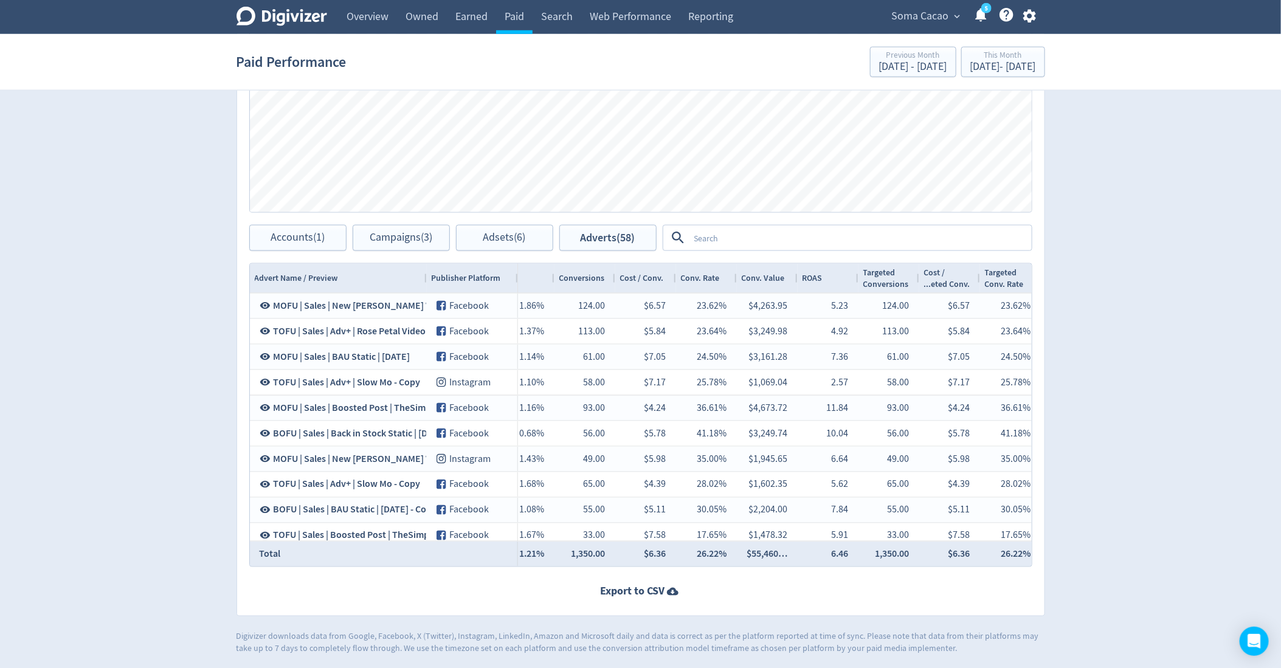
click at [753, 242] on textarea at bounding box center [860, 238] width 341 height 22
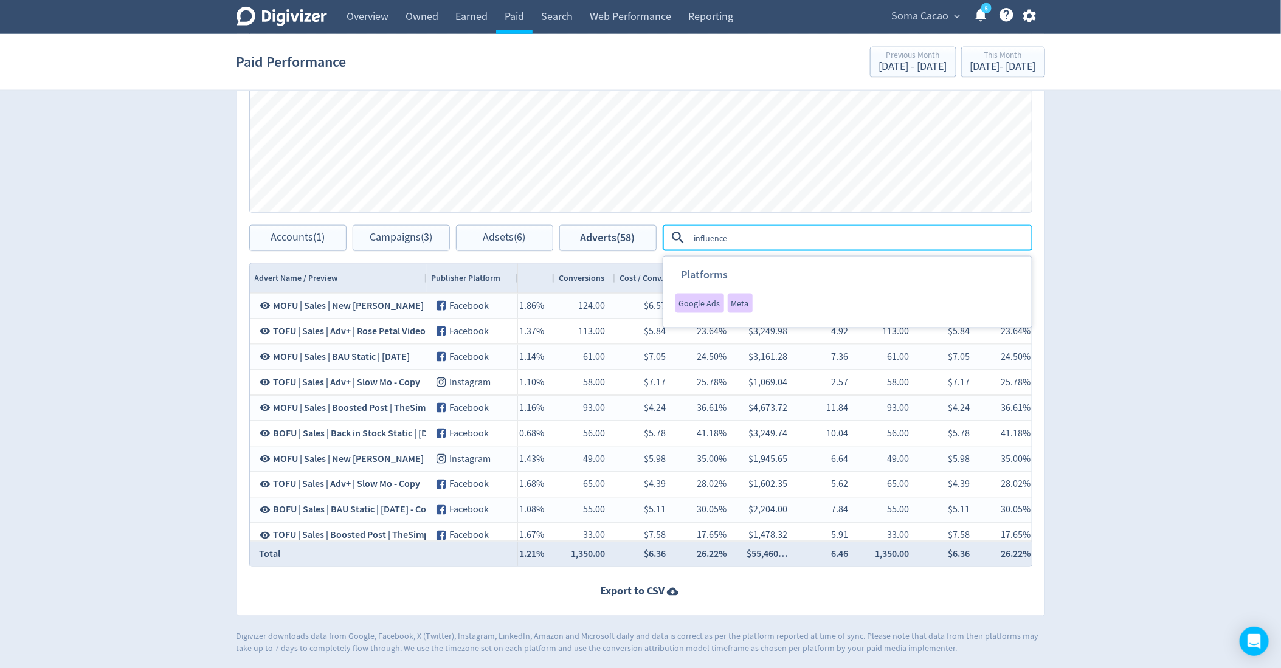
type textarea "influencer"
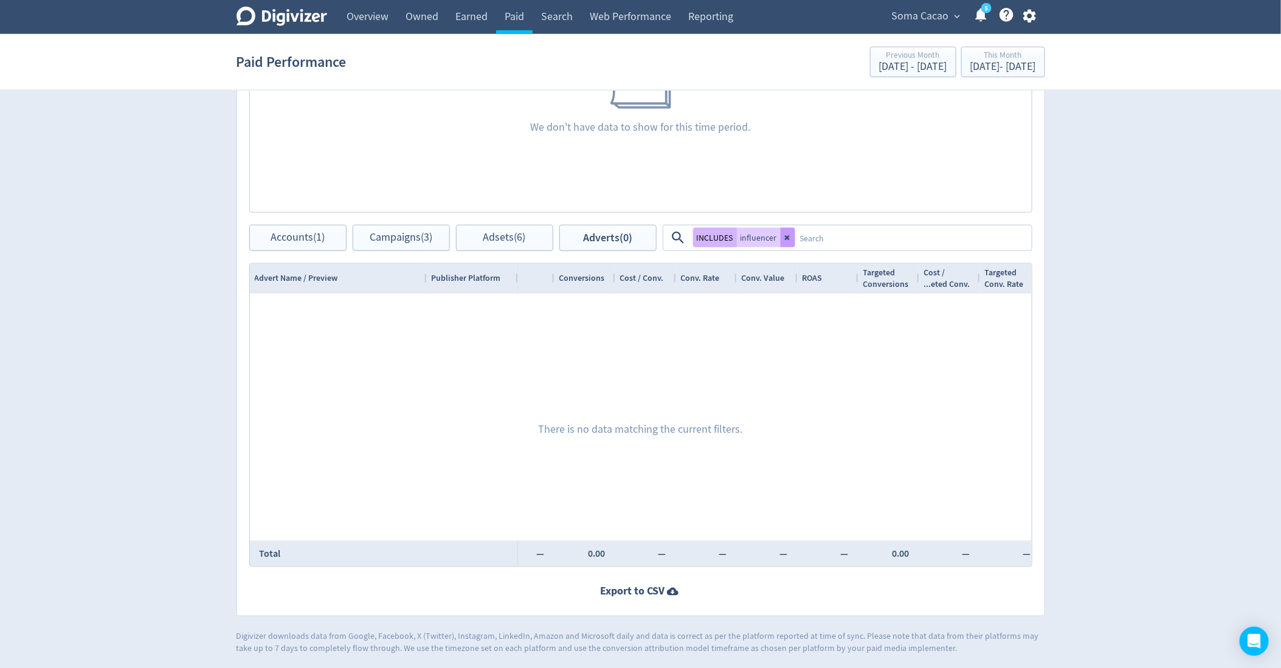
click at [781, 241] on button at bounding box center [788, 237] width 15 height 19
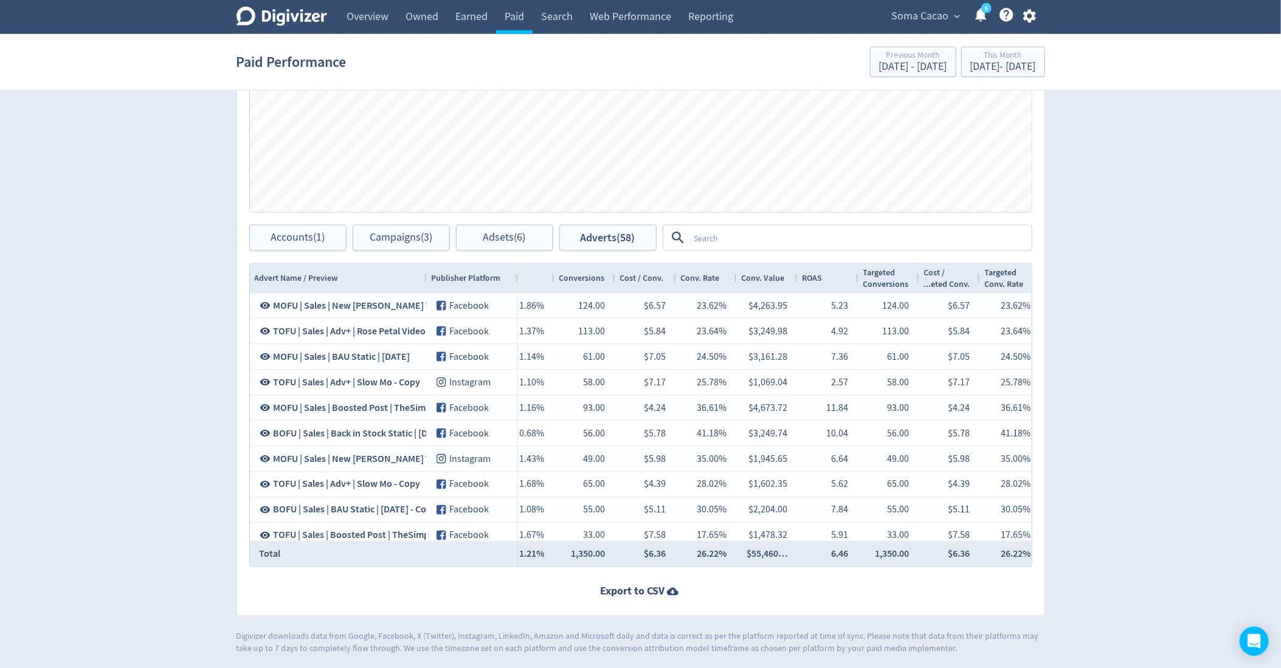
click at [781, 241] on textarea at bounding box center [860, 238] width 341 height 22
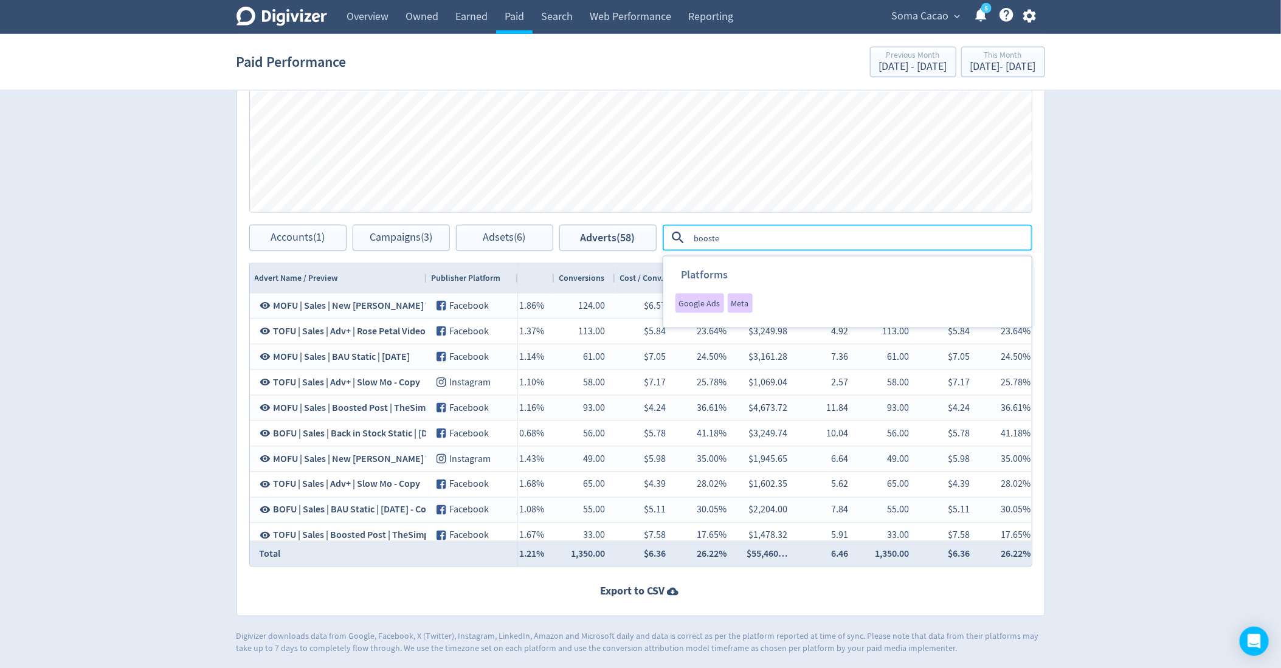
type textarea "boosted"
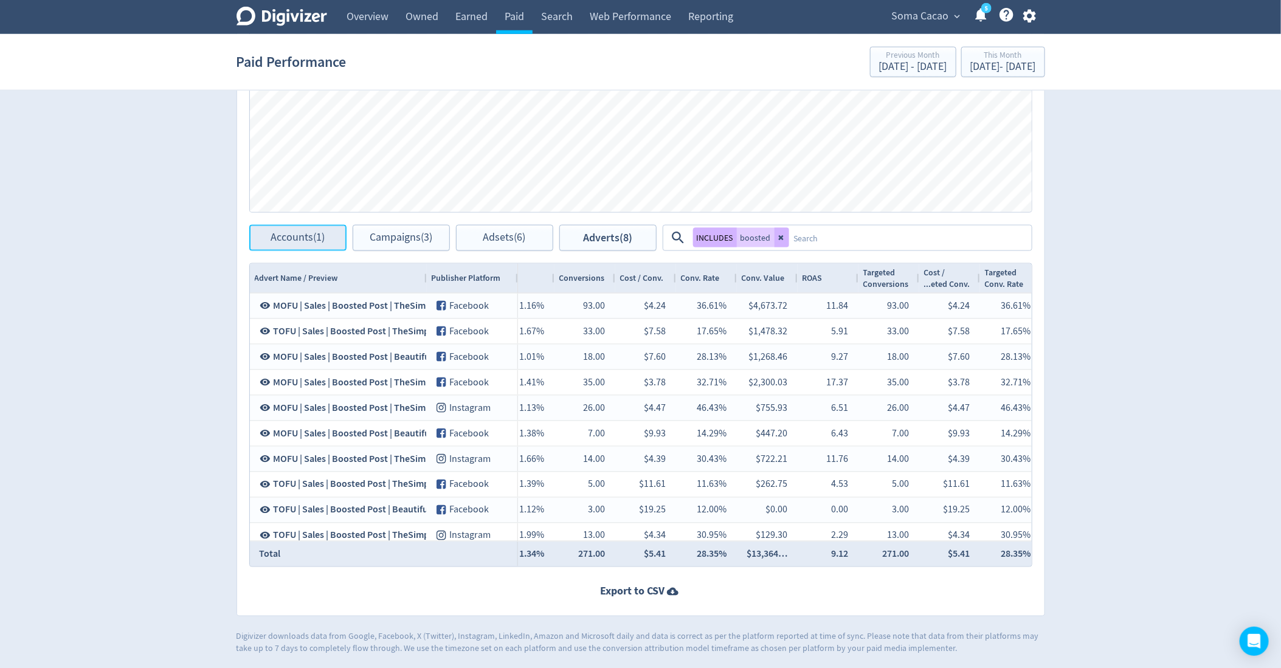
click at [326, 228] on button "Accounts (1)" at bounding box center [297, 238] width 97 height 26
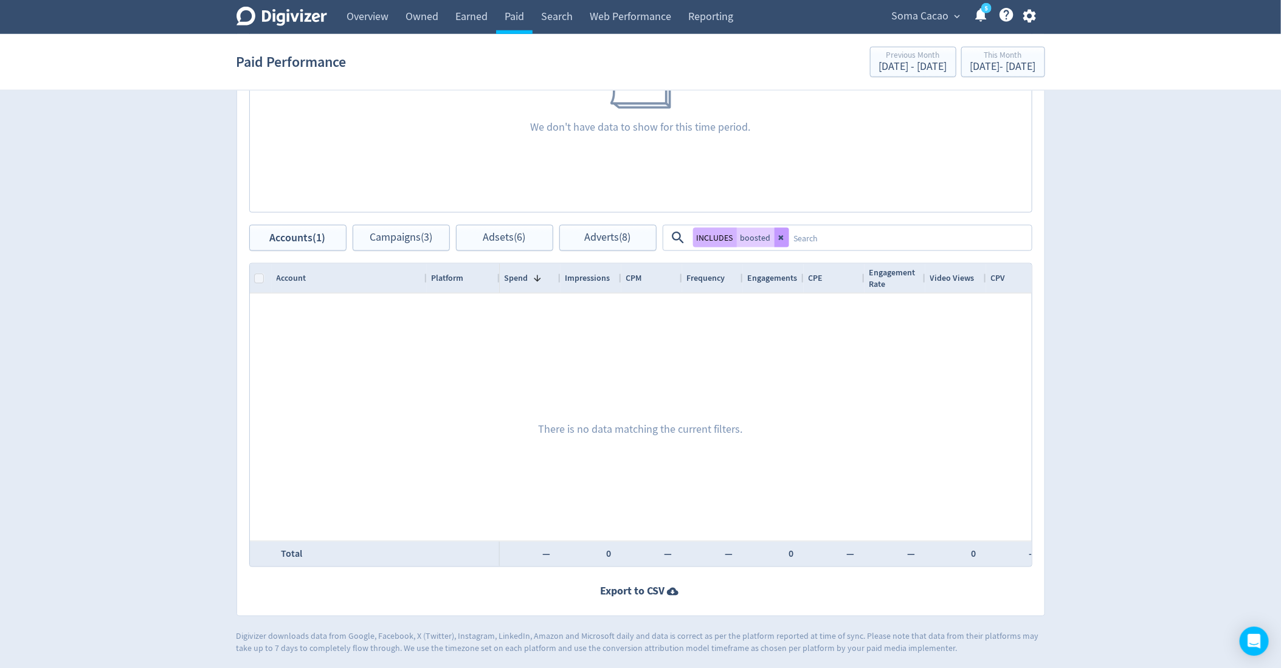
click at [775, 243] on button at bounding box center [782, 237] width 15 height 19
checkbox input "false"
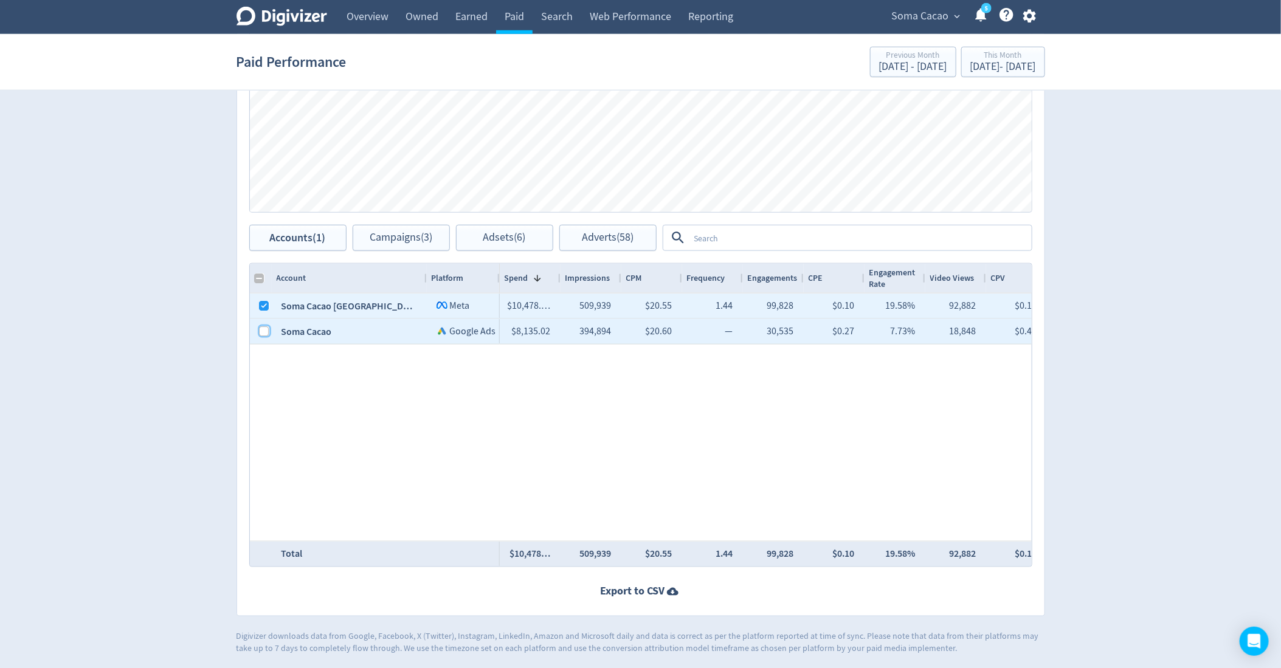
click at [265, 331] on input "Press Space to toggle row selection (unchecked)" at bounding box center [265, 332] width 10 height 10
checkbox input "true"
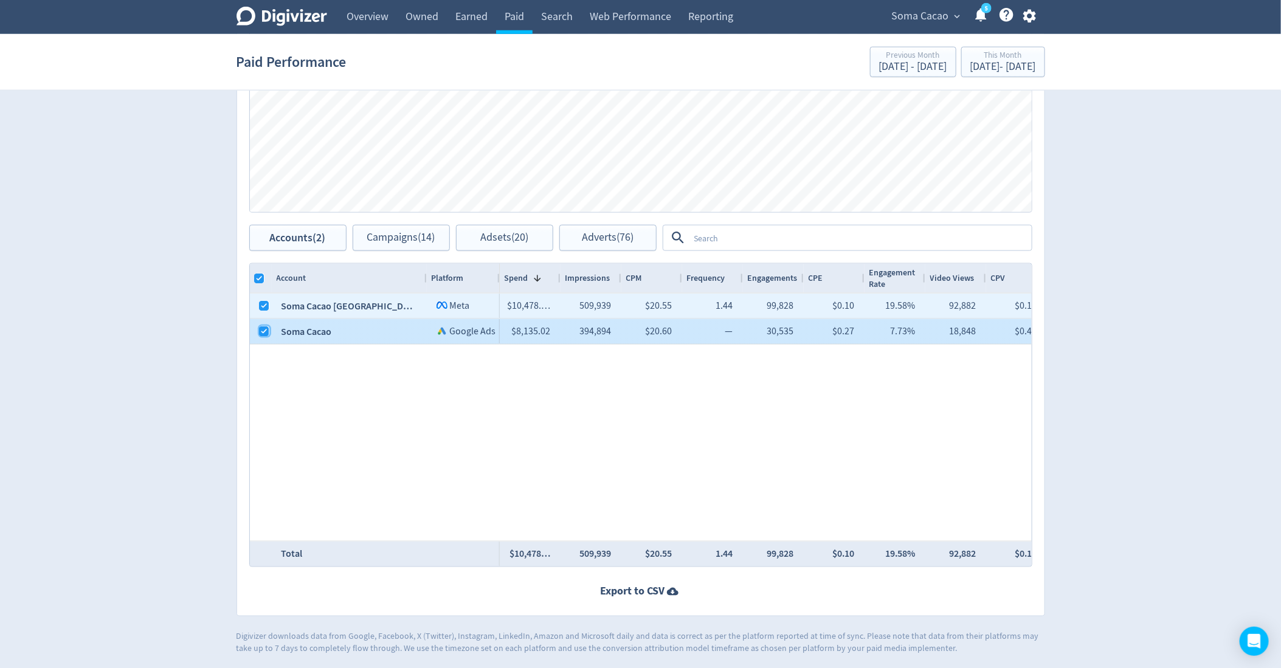
checkbox input "false"
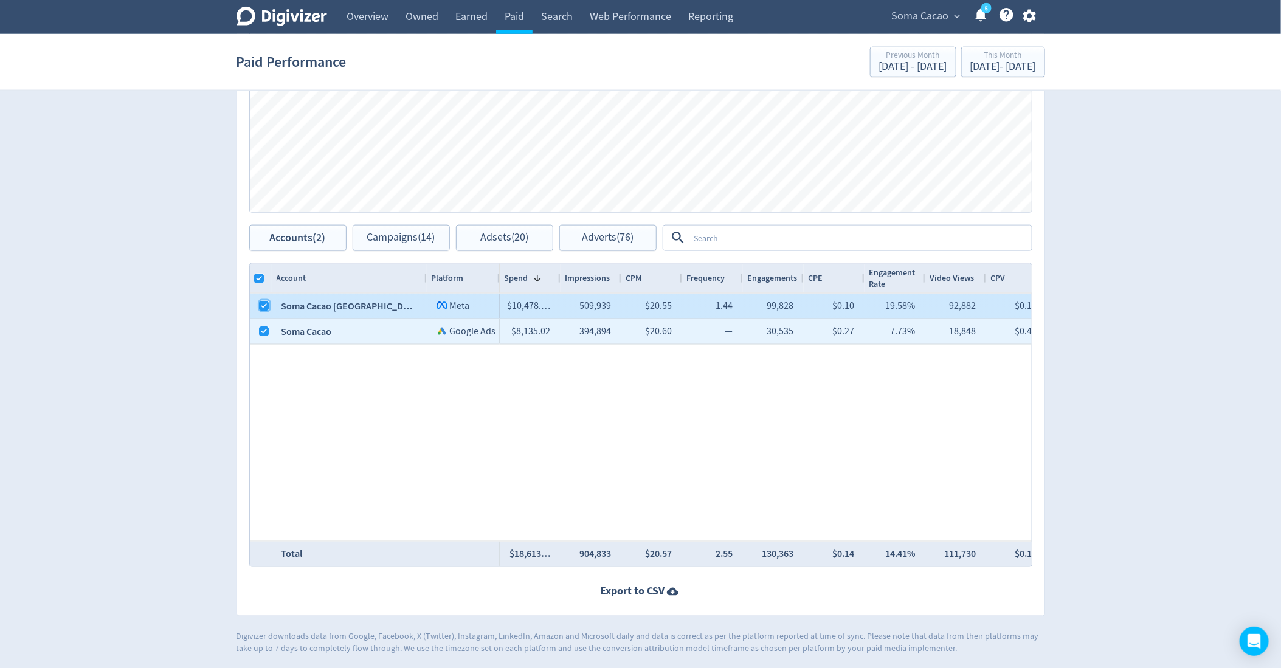
click at [265, 303] on input "Press Space to toggle row selection (checked)" at bounding box center [265, 306] width 10 height 10
checkbox input "false"
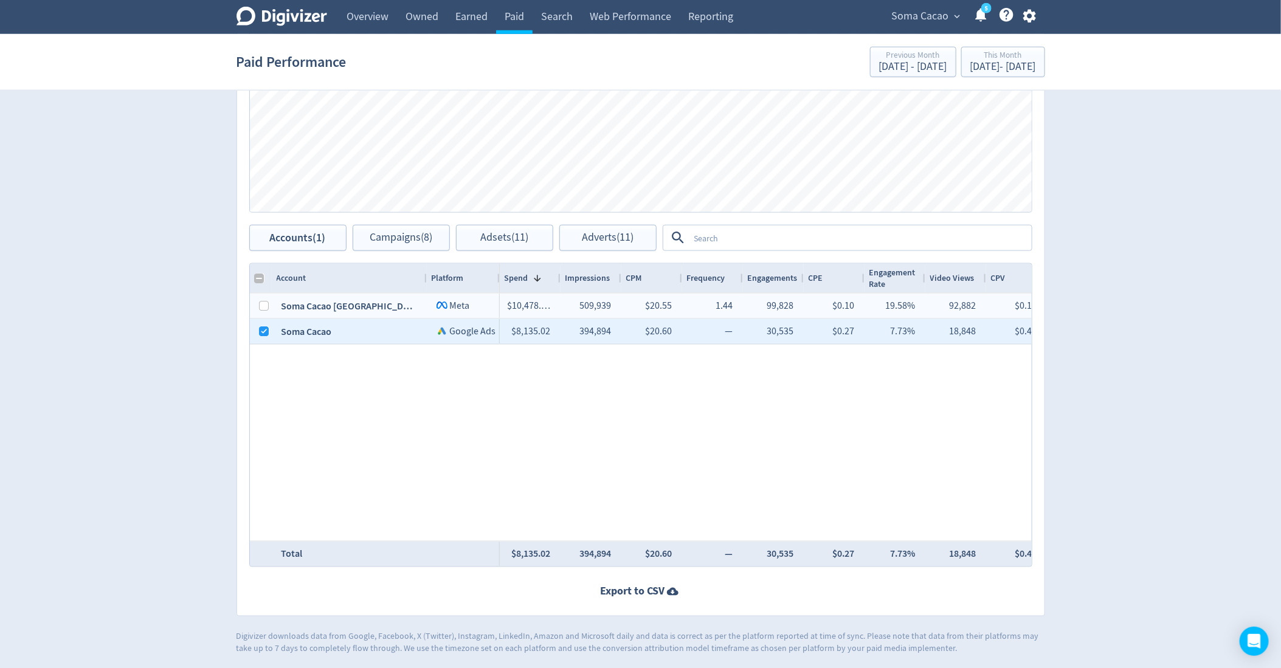
click at [372, 253] on div "Accounts Impressions Clicks Spend Spend Clicks Impressions Press Space or Enter…" at bounding box center [641, 267] width 809 height 697
click at [382, 238] on span "Campaigns (8)" at bounding box center [401, 238] width 63 height 12
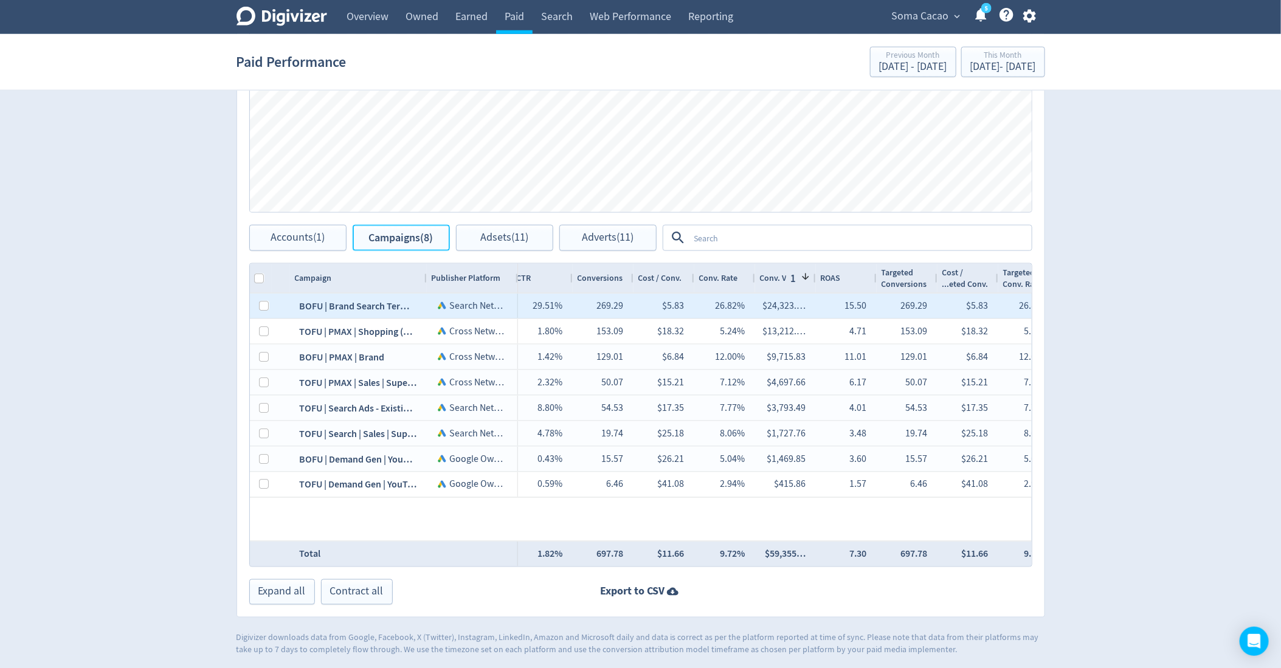
scroll to position [0, 1042]
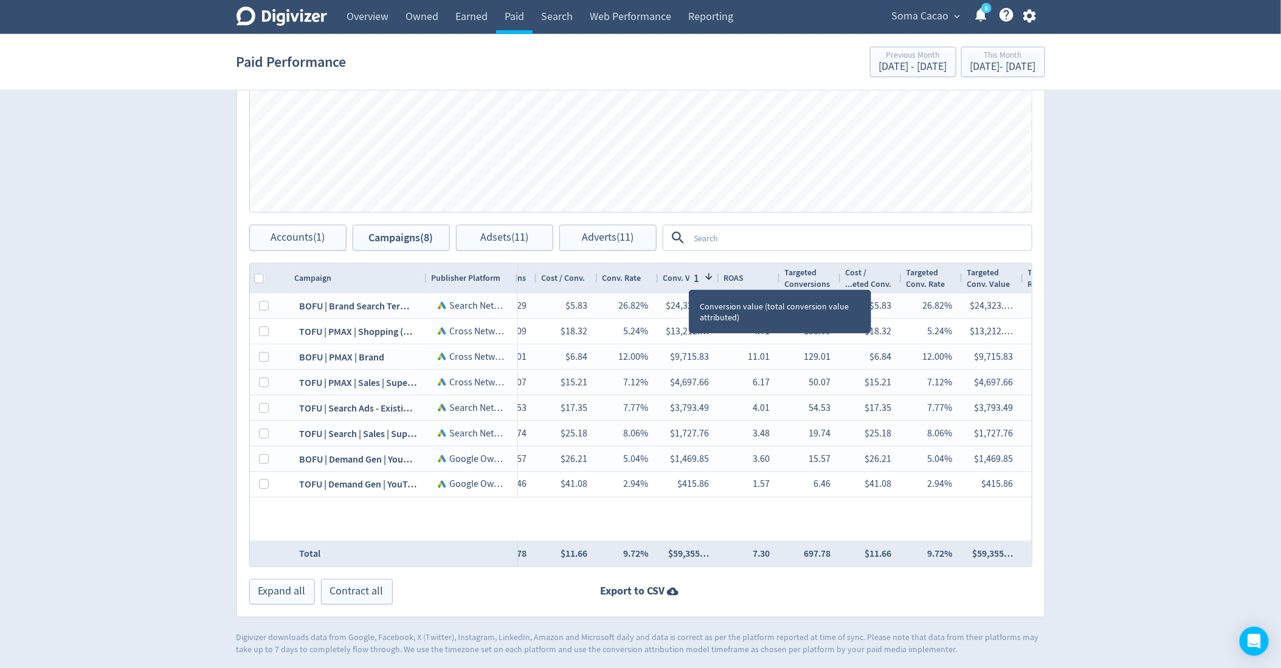
click at [690, 278] on span "1" at bounding box center [695, 278] width 10 height 13
click at [689, 278] on span "Conv. Value" at bounding box center [684, 278] width 43 height 12
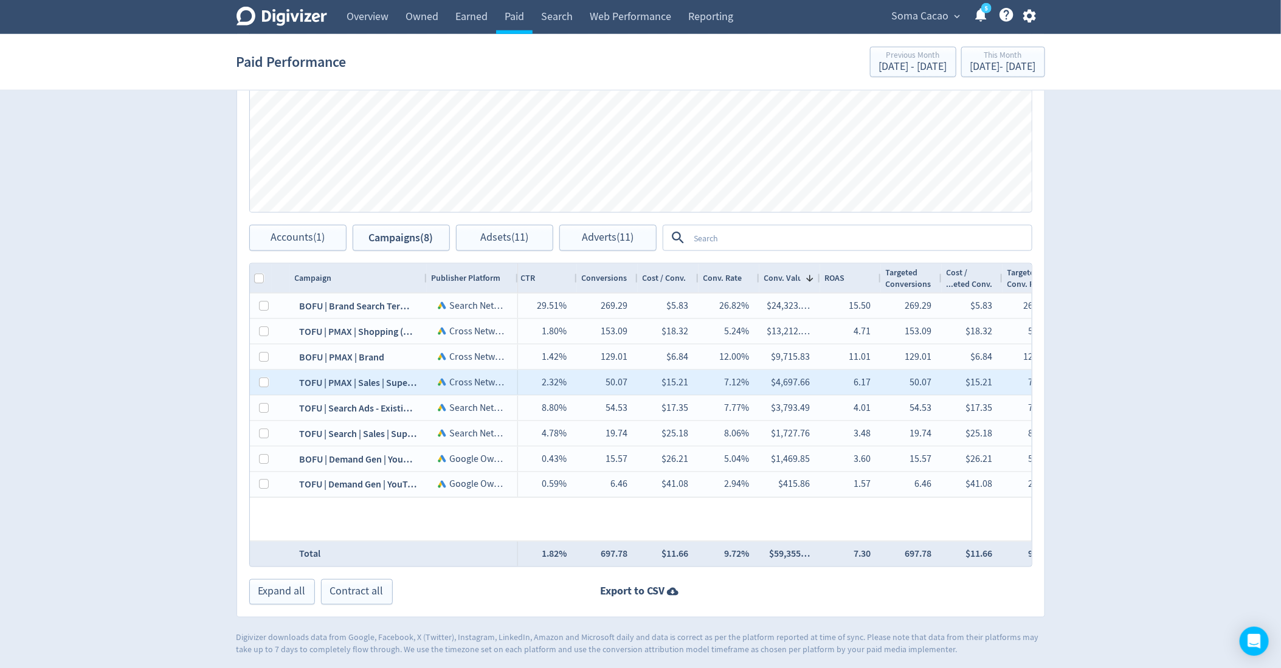
scroll to position [0, 871]
